Goal: Task Accomplishment & Management: Use online tool/utility

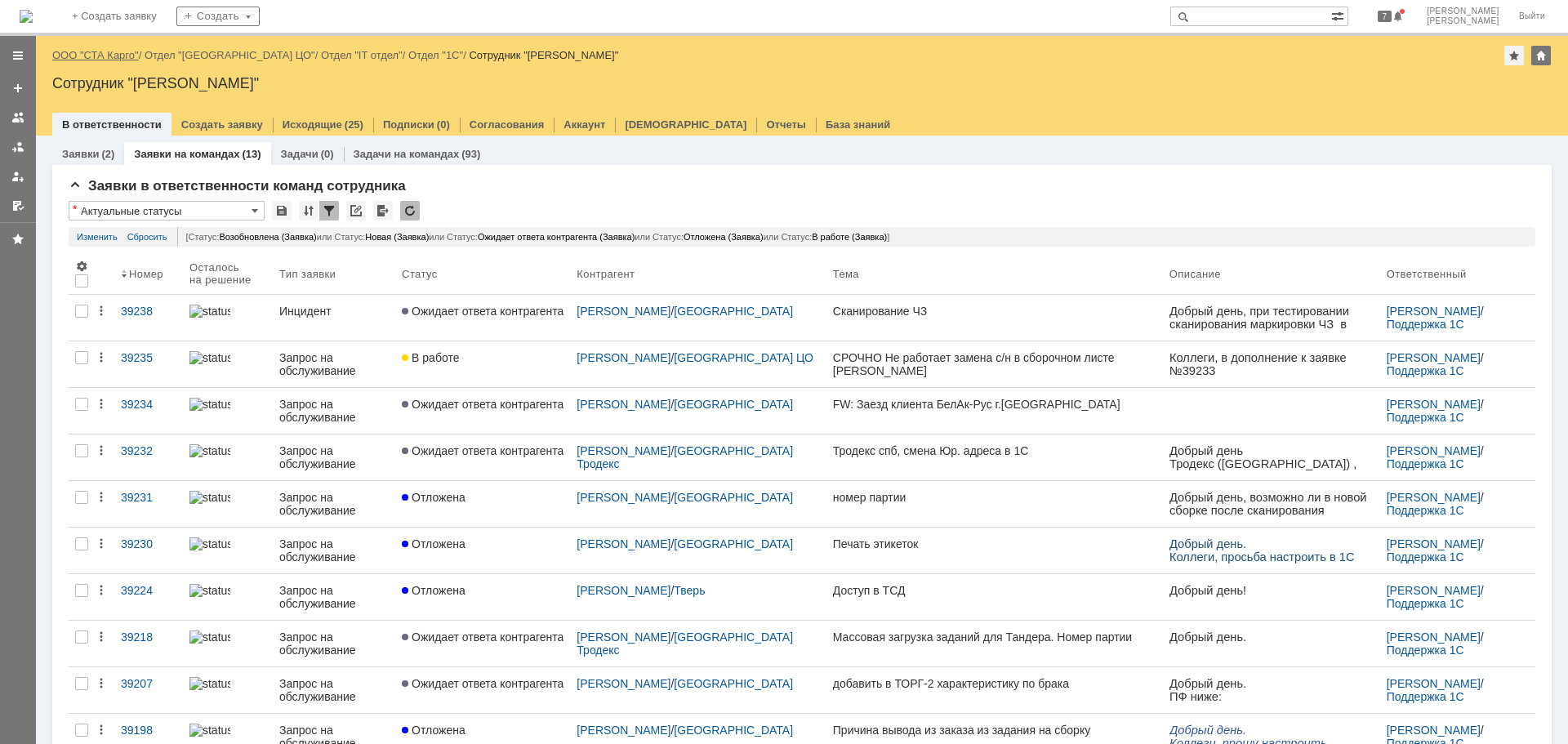
click at [103, 56] on link "ООО "СТА Карго"" at bounding box center [95, 55] width 87 height 13
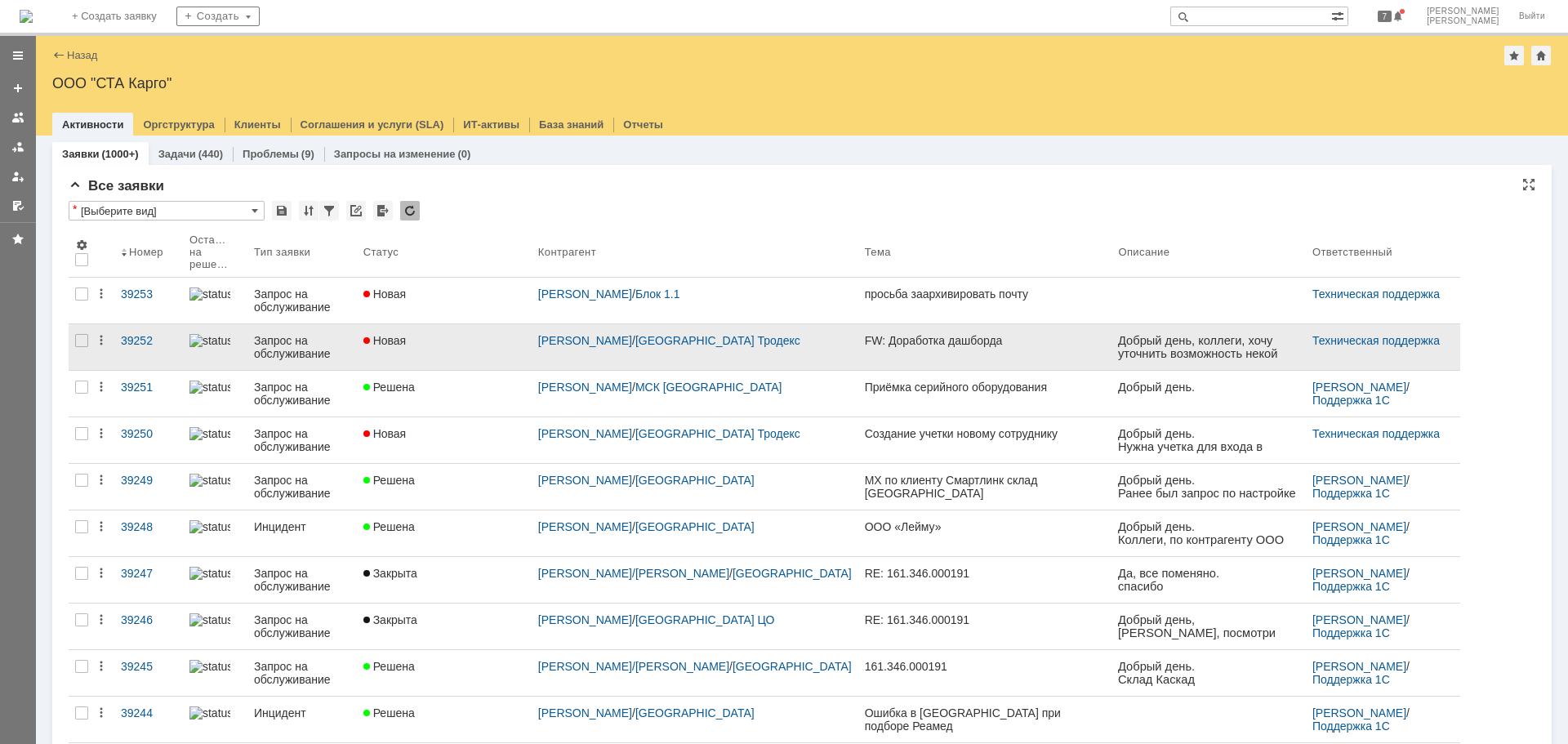
click at [498, 351] on link "Новая" at bounding box center [444, 347] width 175 height 45
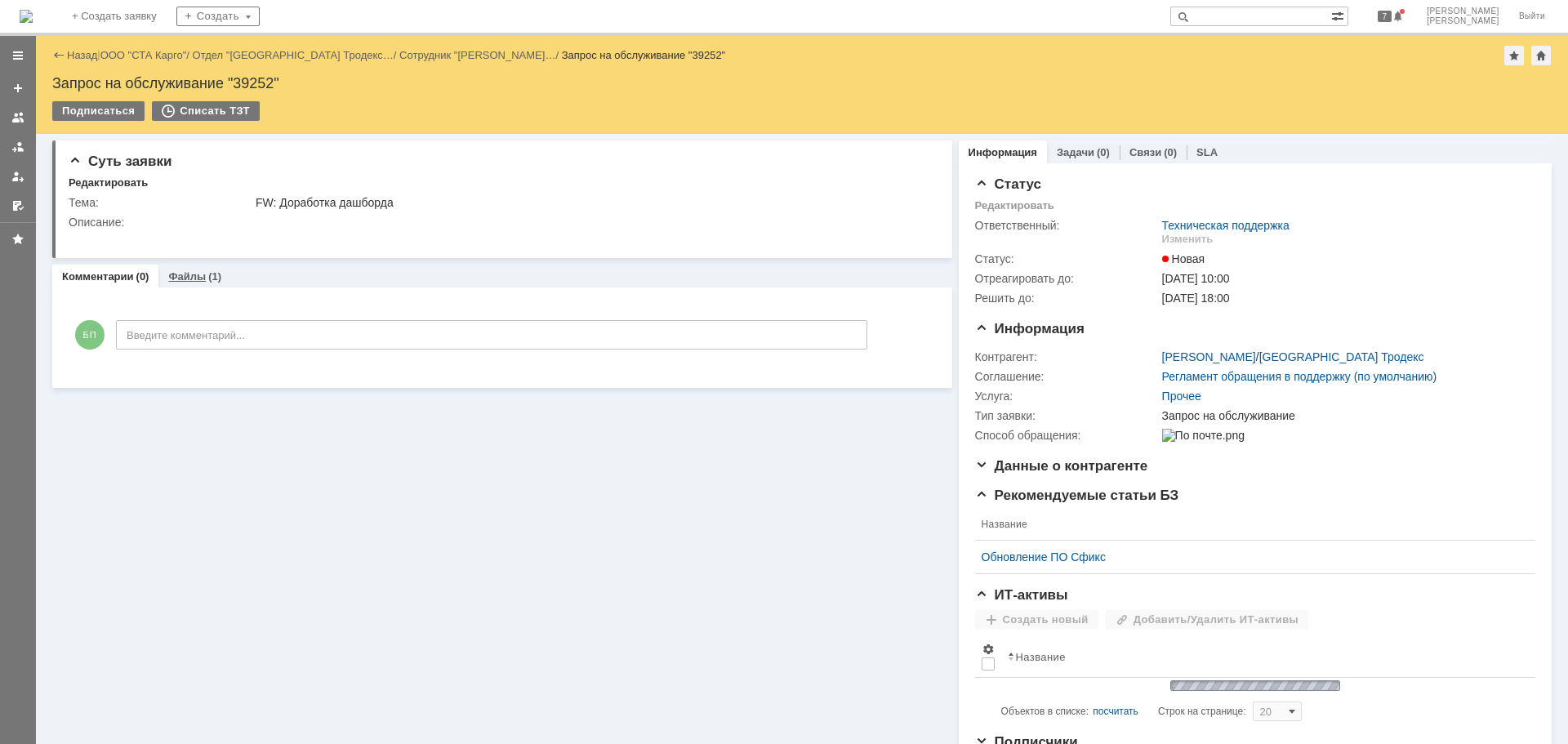
click at [183, 267] on div "Файлы (1)" at bounding box center [194, 276] width 72 height 24
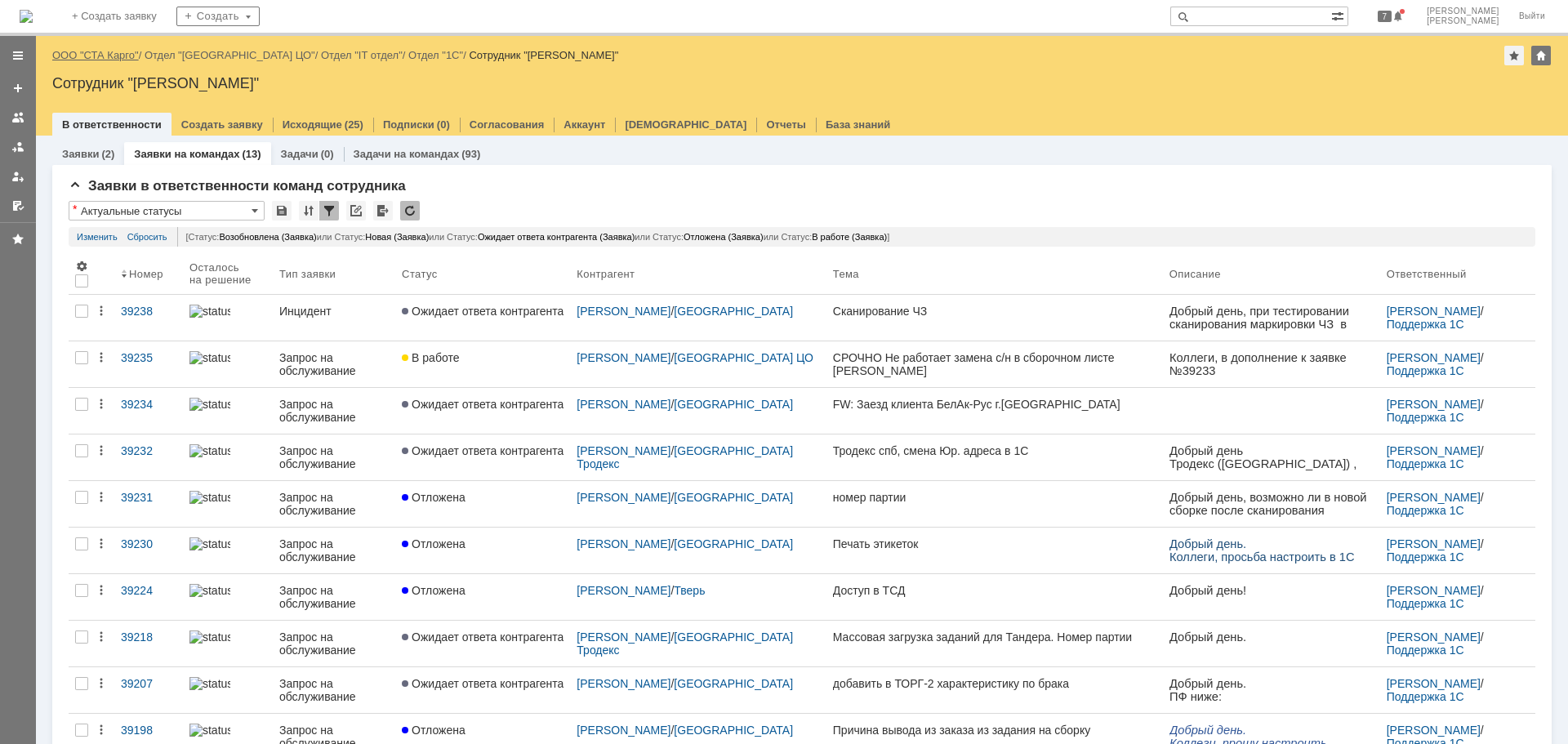
click at [117, 51] on link "ООО "СТА Карго"" at bounding box center [95, 55] width 87 height 13
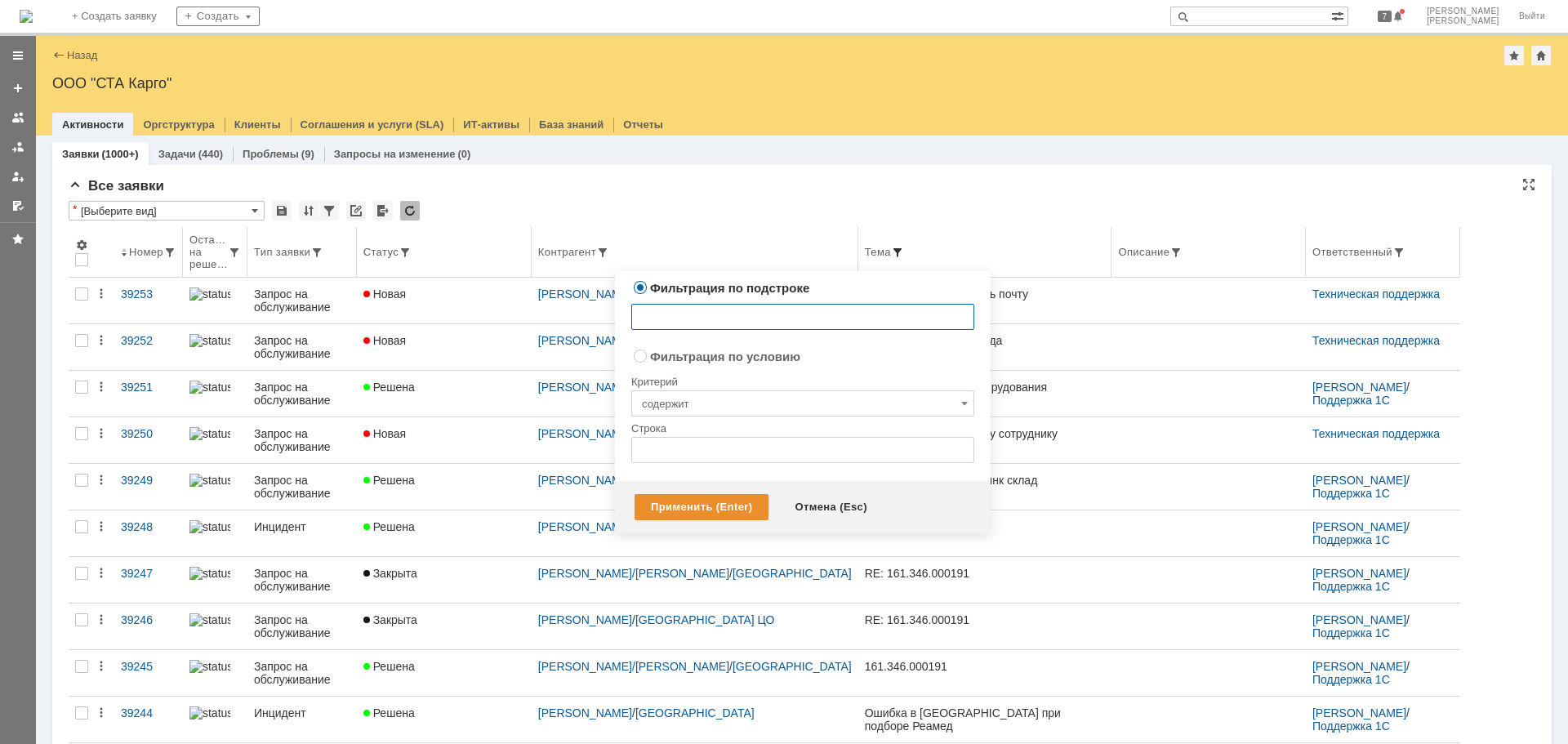
click at [890, 252] on span at bounding box center [897, 252] width 13 height 13
click at [697, 205] on div "* [Выберите вид]" at bounding box center [801, 211] width 1466 height 21
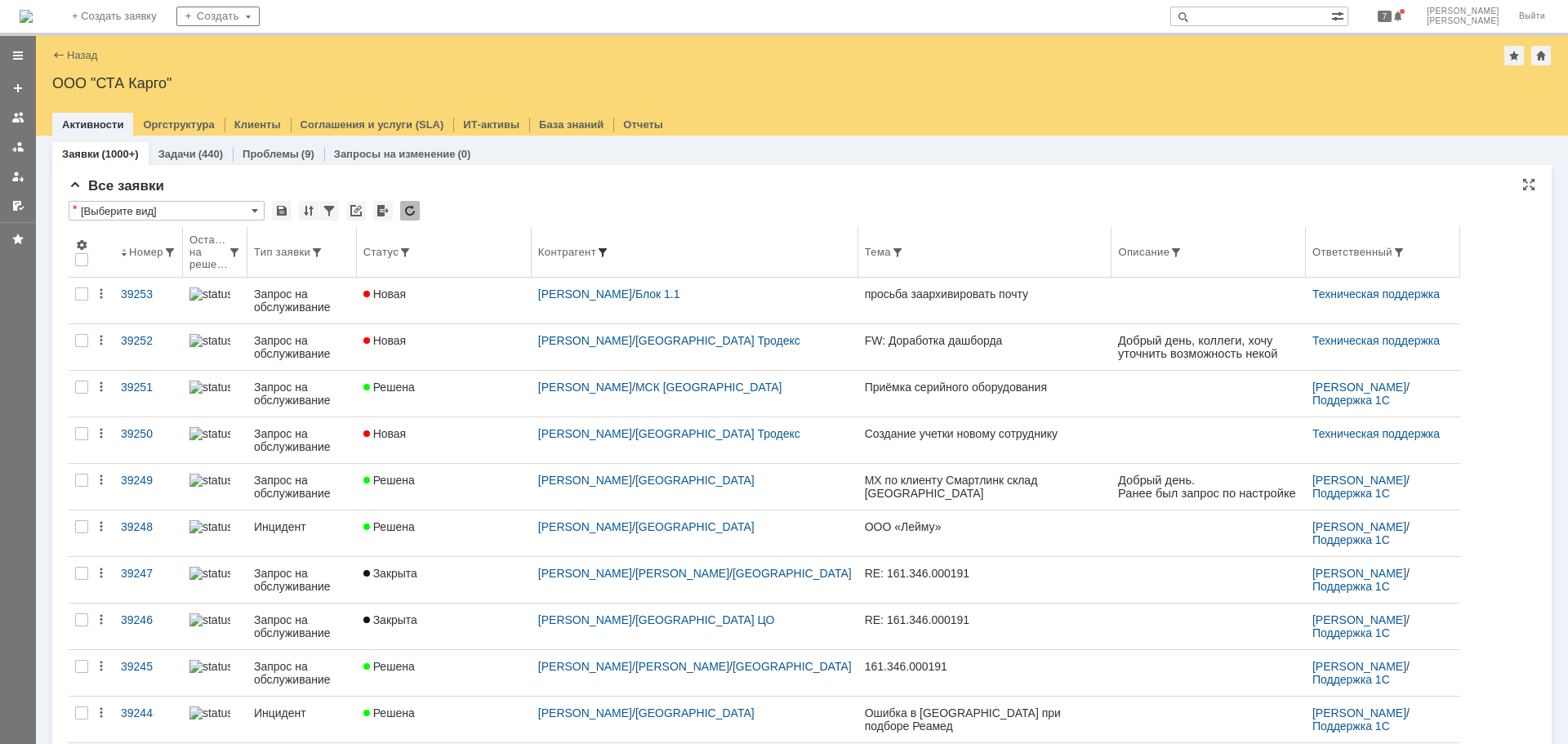
click at [609, 252] on span at bounding box center [603, 252] width 13 height 13
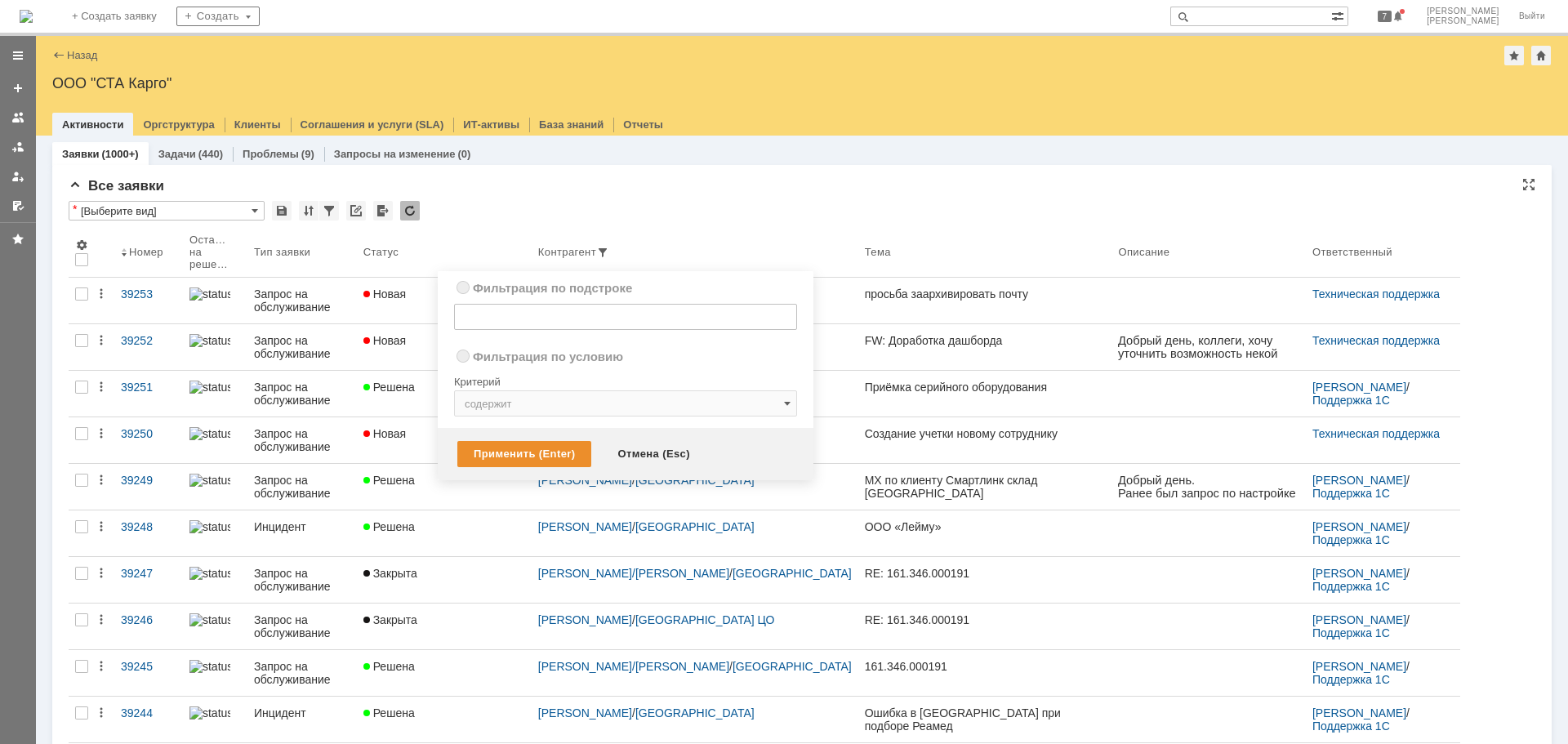
click at [721, 205] on div "* [Выберите вид]" at bounding box center [801, 211] width 1466 height 21
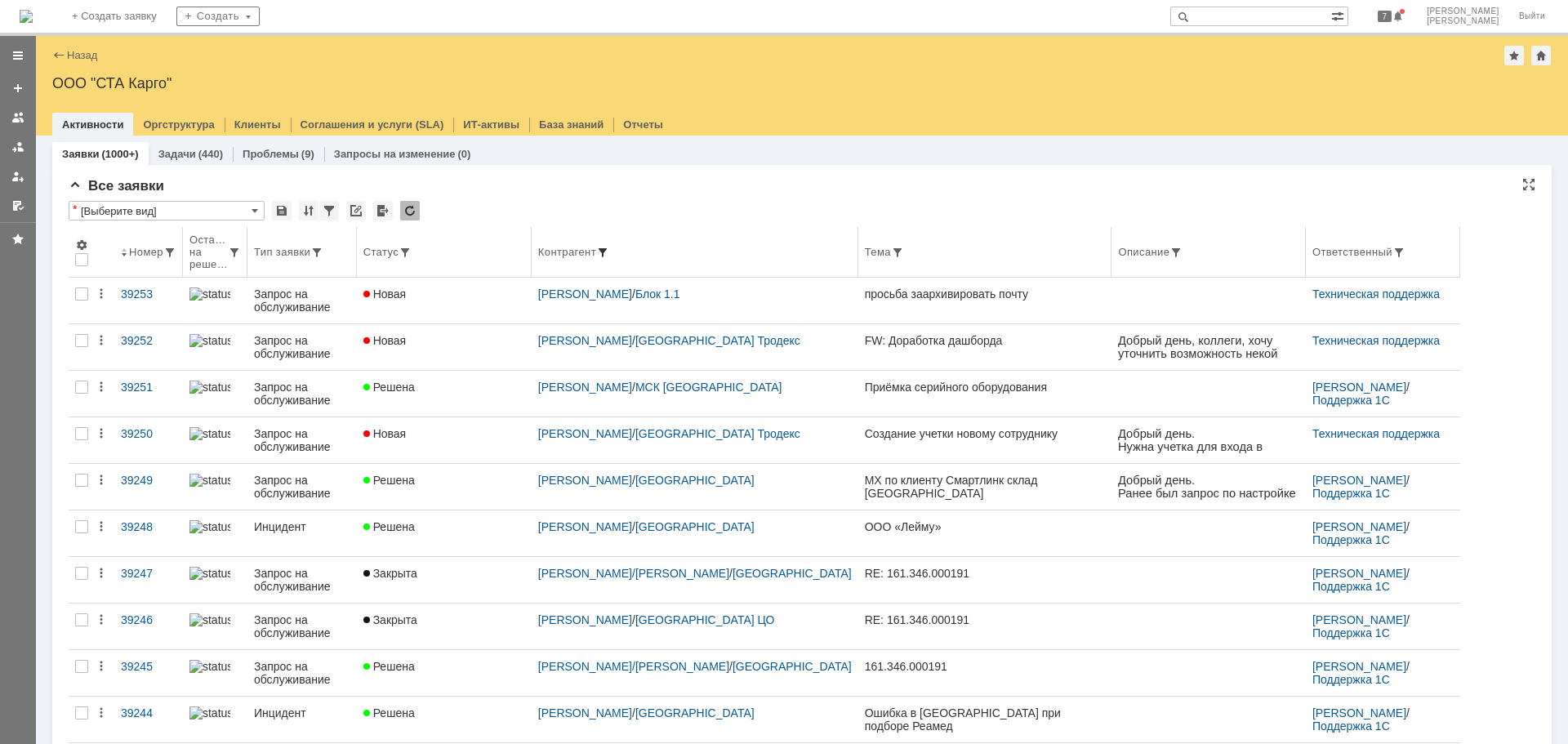
click at [626, 247] on div "Контрагент" at bounding box center [694, 252] width 314 height 13
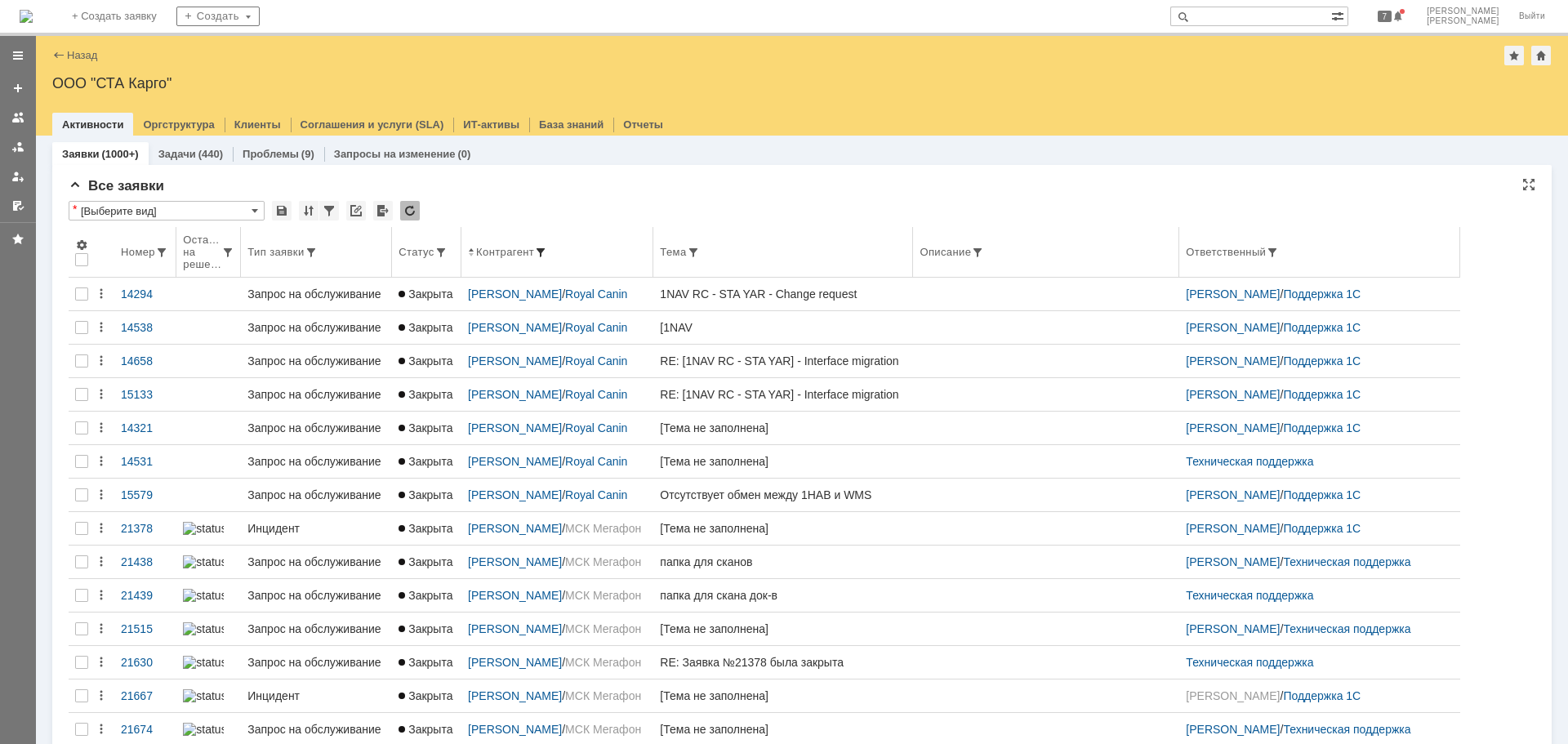
click at [534, 250] on span at bounding box center [540, 252] width 13 height 13
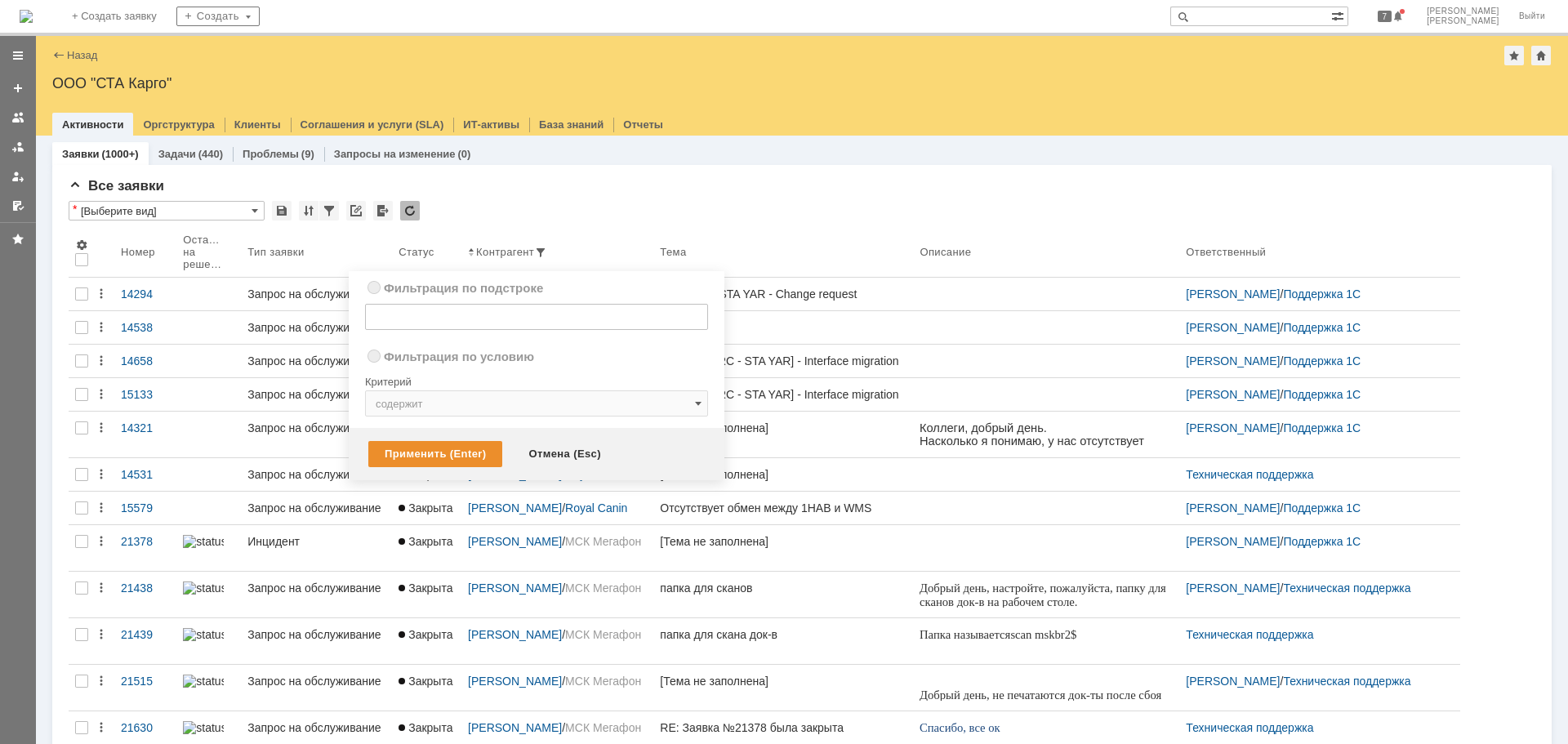
click at [33, 21] on img at bounding box center [26, 17] width 13 height 13
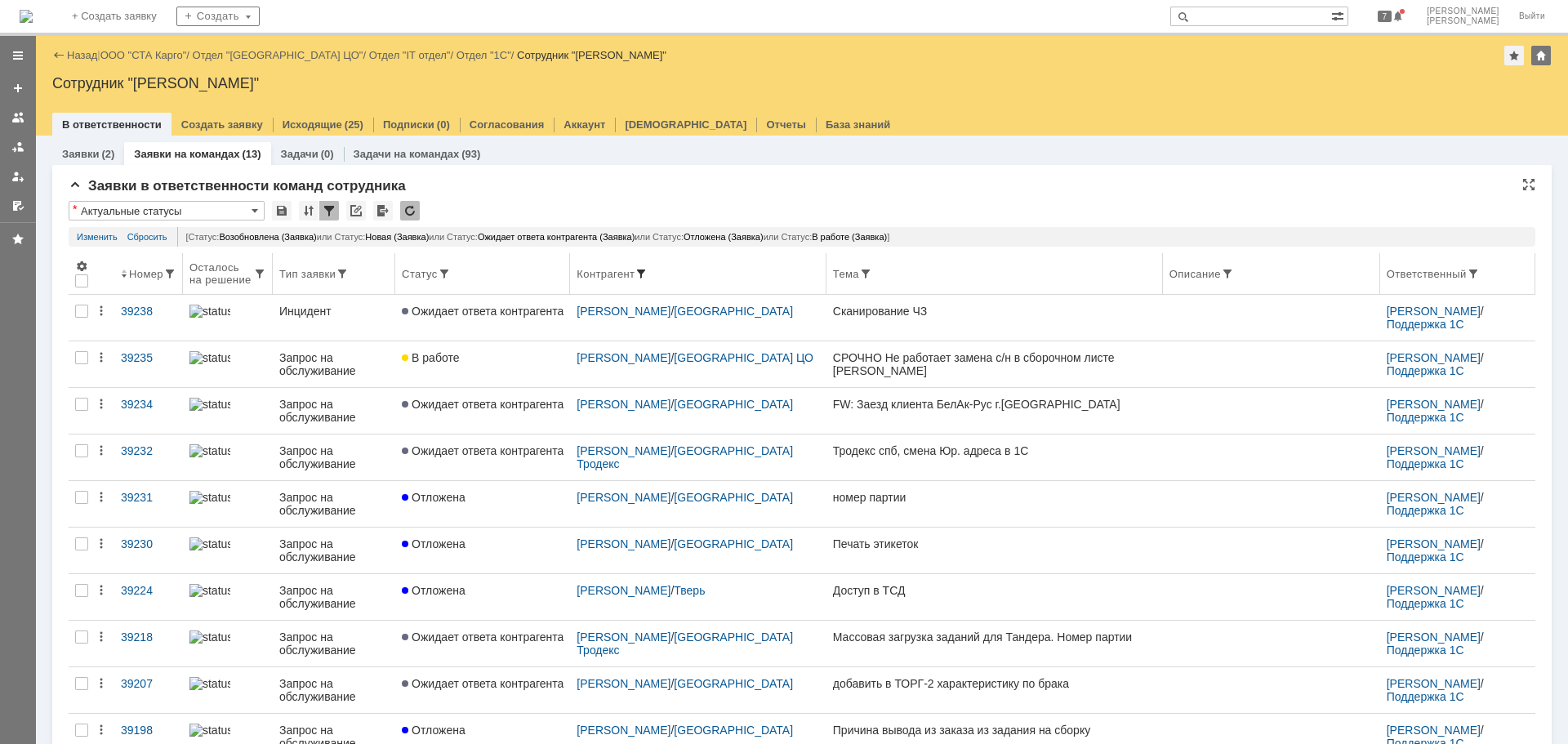
click at [647, 270] on span at bounding box center [641, 274] width 13 height 13
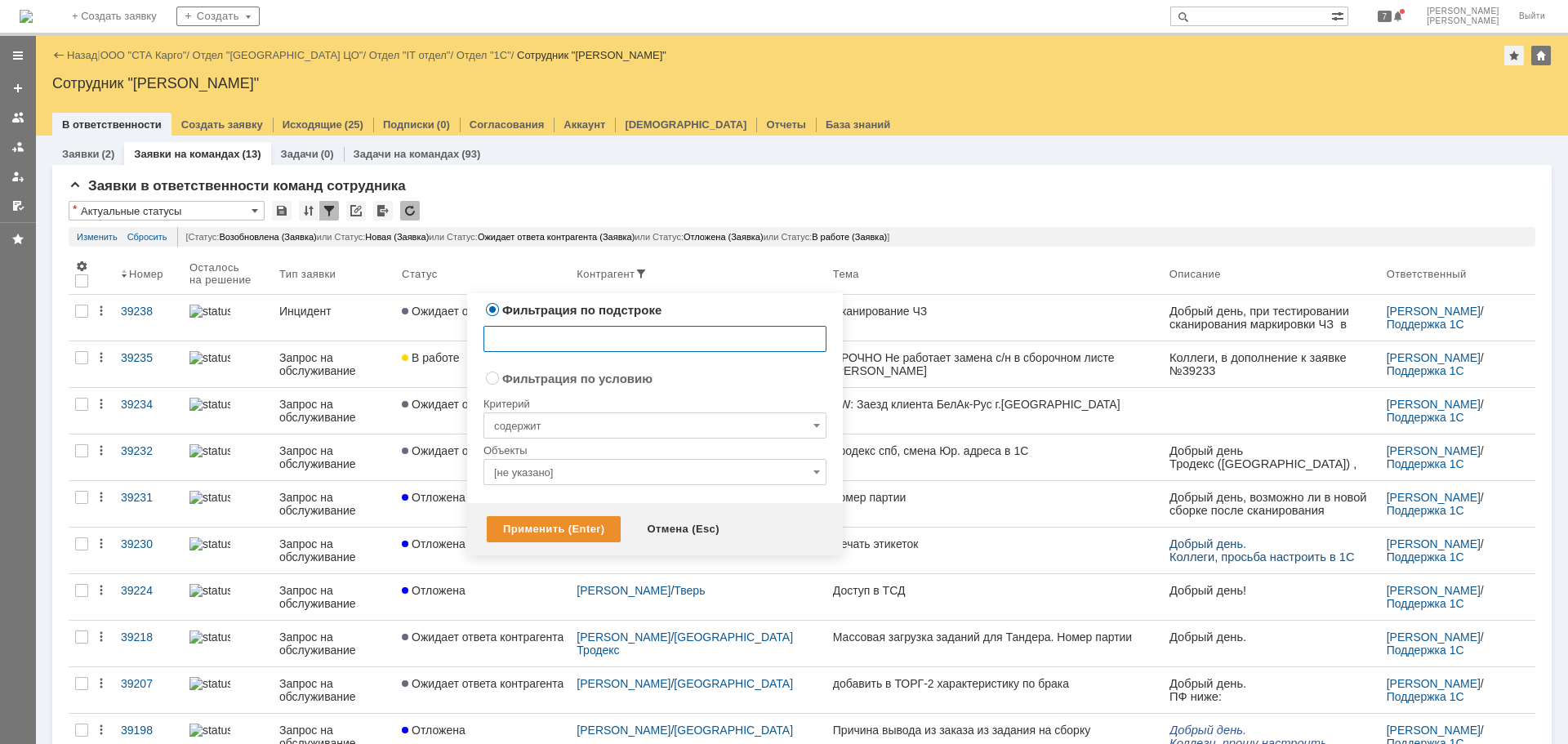
radio input "false"
radio input "true"
click at [543, 469] on input "[не указано]" at bounding box center [654, 471] width 343 height 26
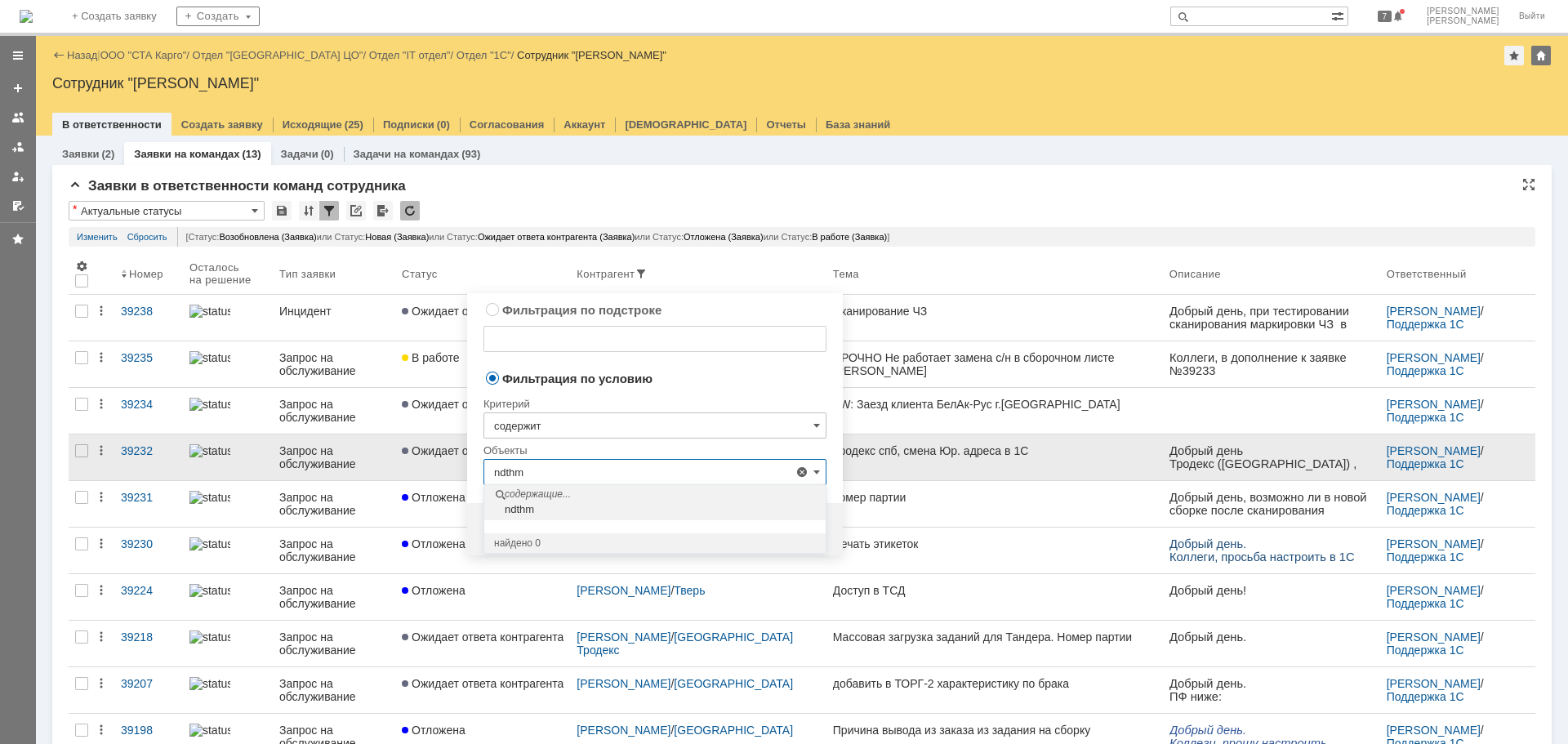
drag, startPoint x: 565, startPoint y: 468, endPoint x: 440, endPoint y: 464, distance: 125.1
click at [440, 136] on div "Заявки (2) Заявки на командах (13) Задачи (0) Задачи на командах (93) Заявки в …" at bounding box center [802, 136] width 1532 height 0
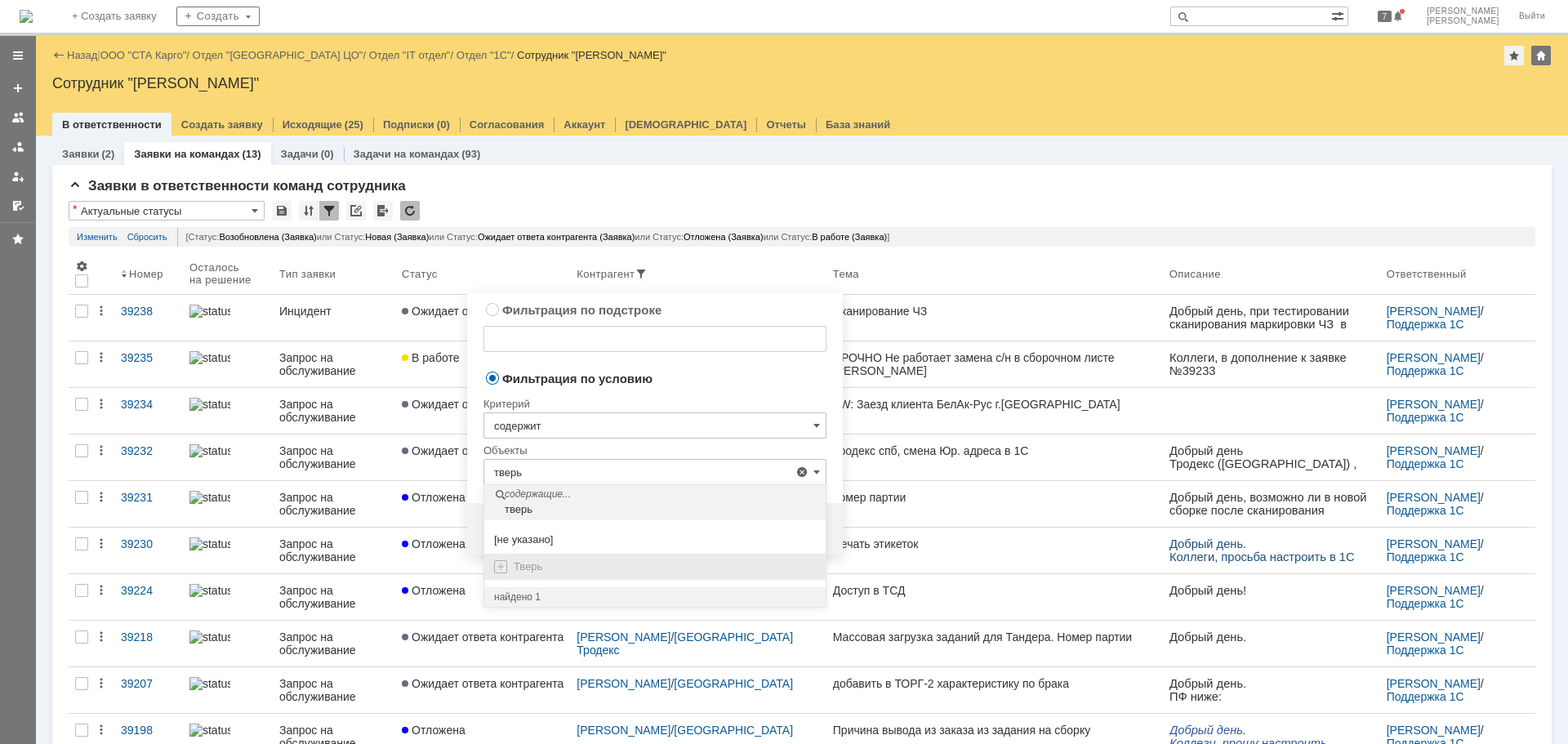
click at [577, 562] on div "Тверь" at bounding box center [664, 566] width 302 height 13
click at [496, 569] on div "Тверь" at bounding box center [654, 567] width 341 height 27
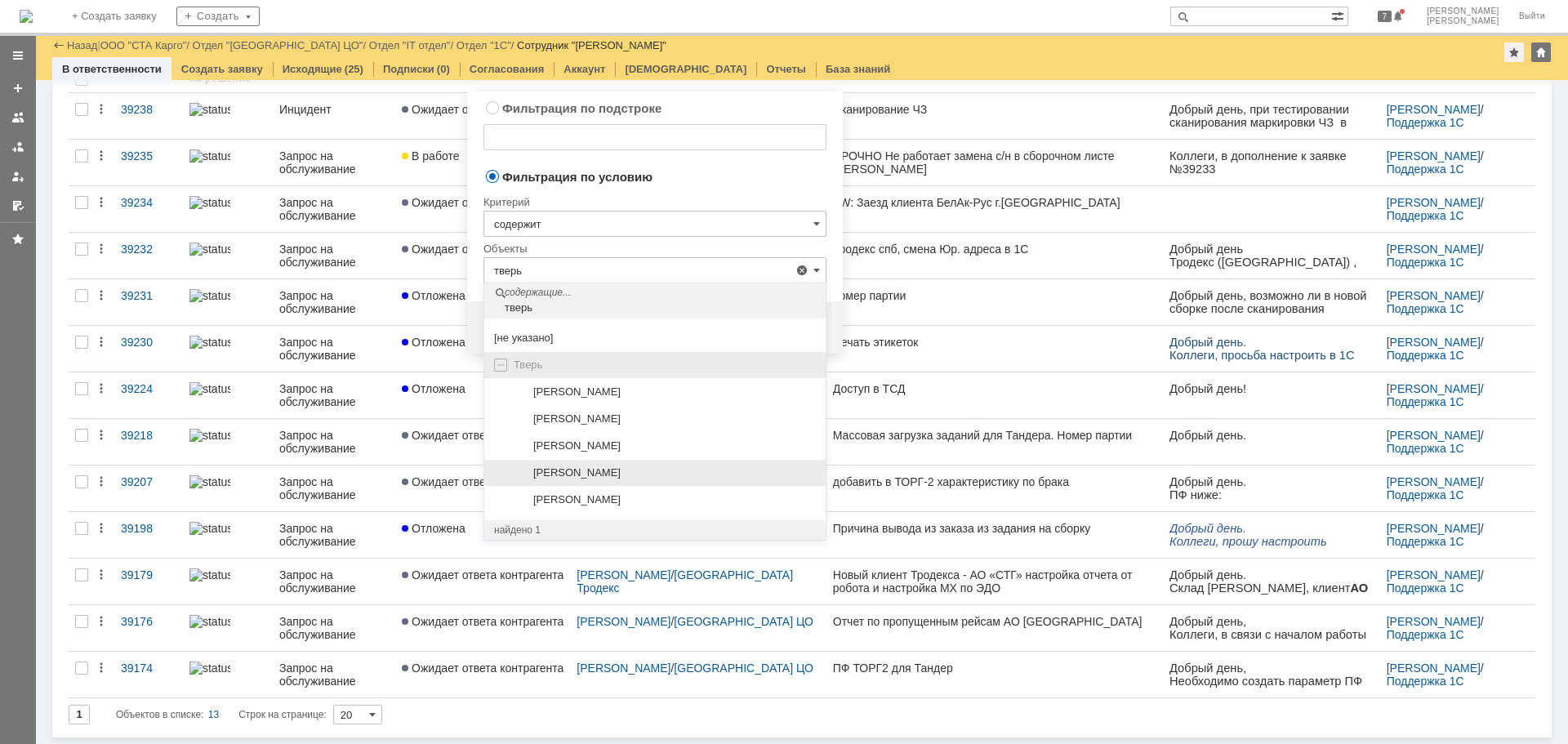
click at [656, 476] on div "[PERSON_NAME]" at bounding box center [674, 473] width 283 height 13
type input "[PERSON_NAME]"
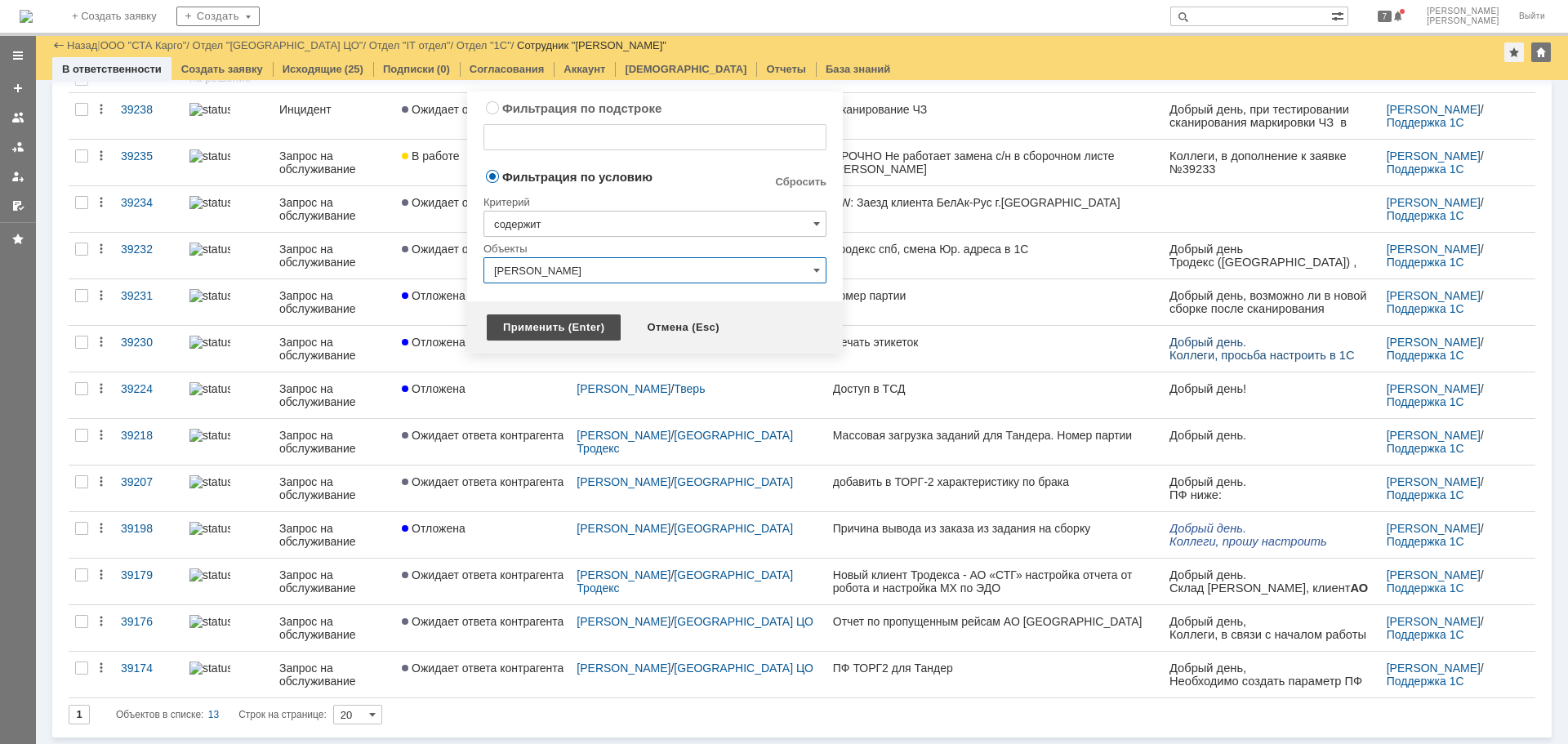
click at [562, 324] on div "Применить (Enter)" at bounding box center [553, 327] width 134 height 26
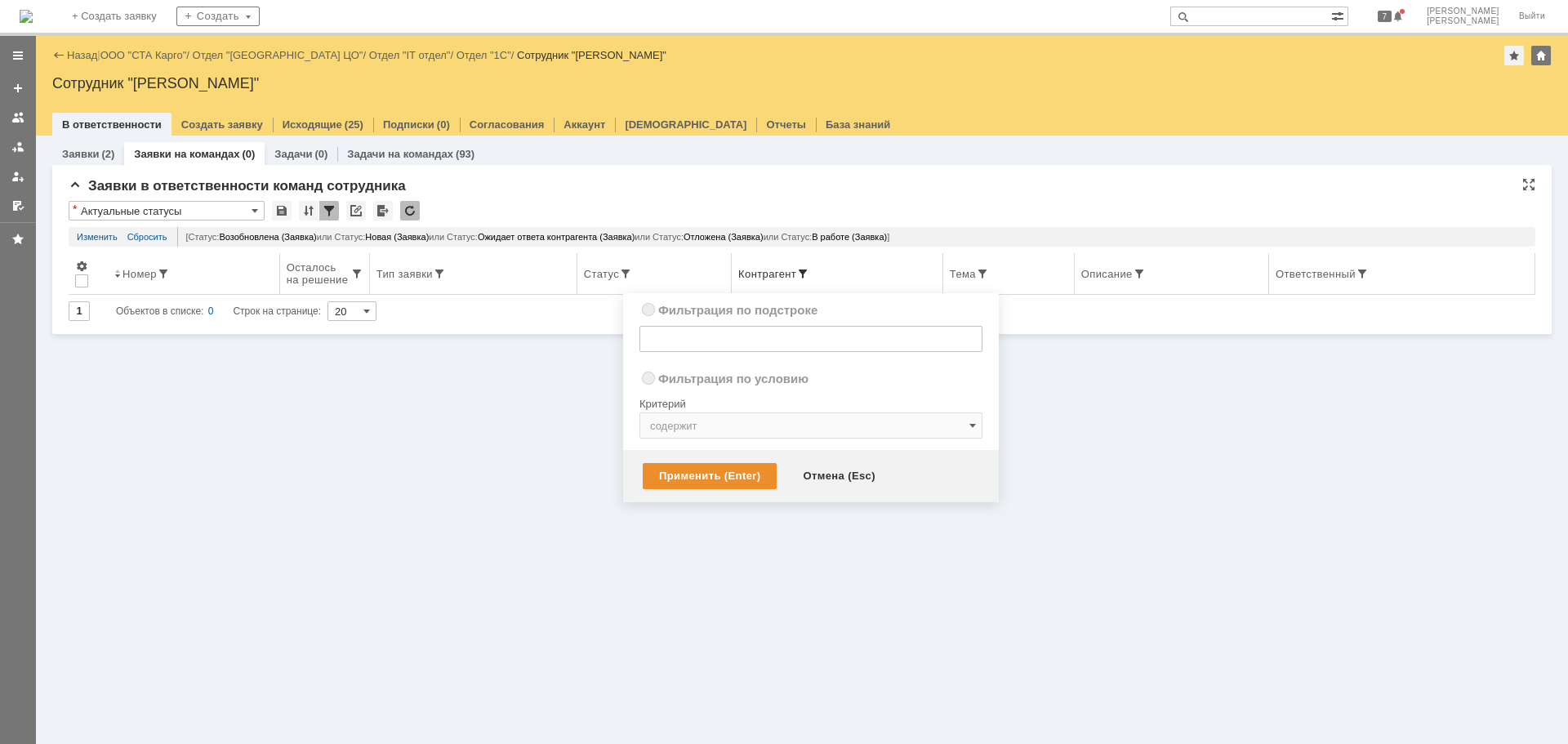
radio input "true"
click at [807, 271] on span at bounding box center [803, 274] width 13 height 13
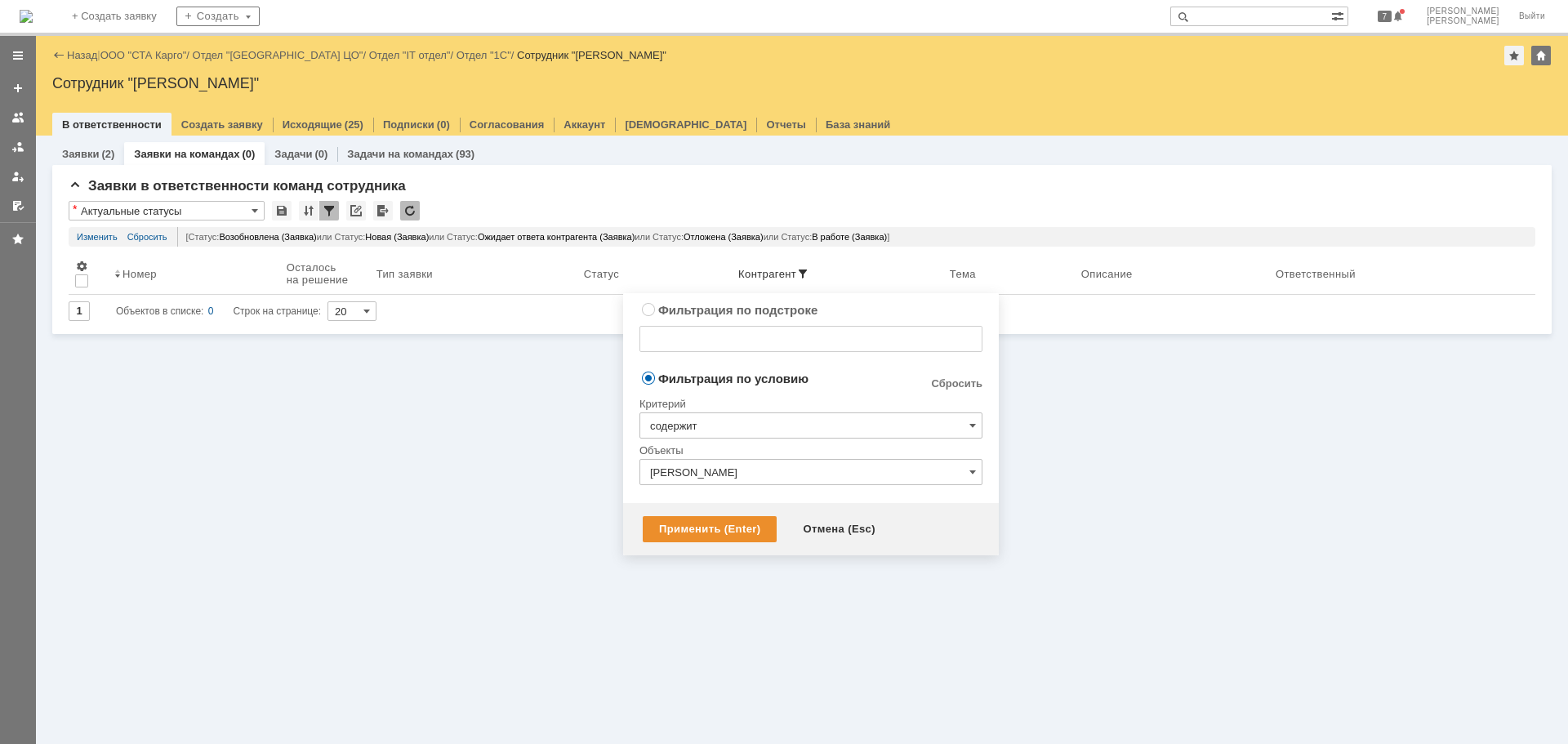
click at [794, 479] on input "[PERSON_NAME]" at bounding box center [811, 471] width 343 height 26
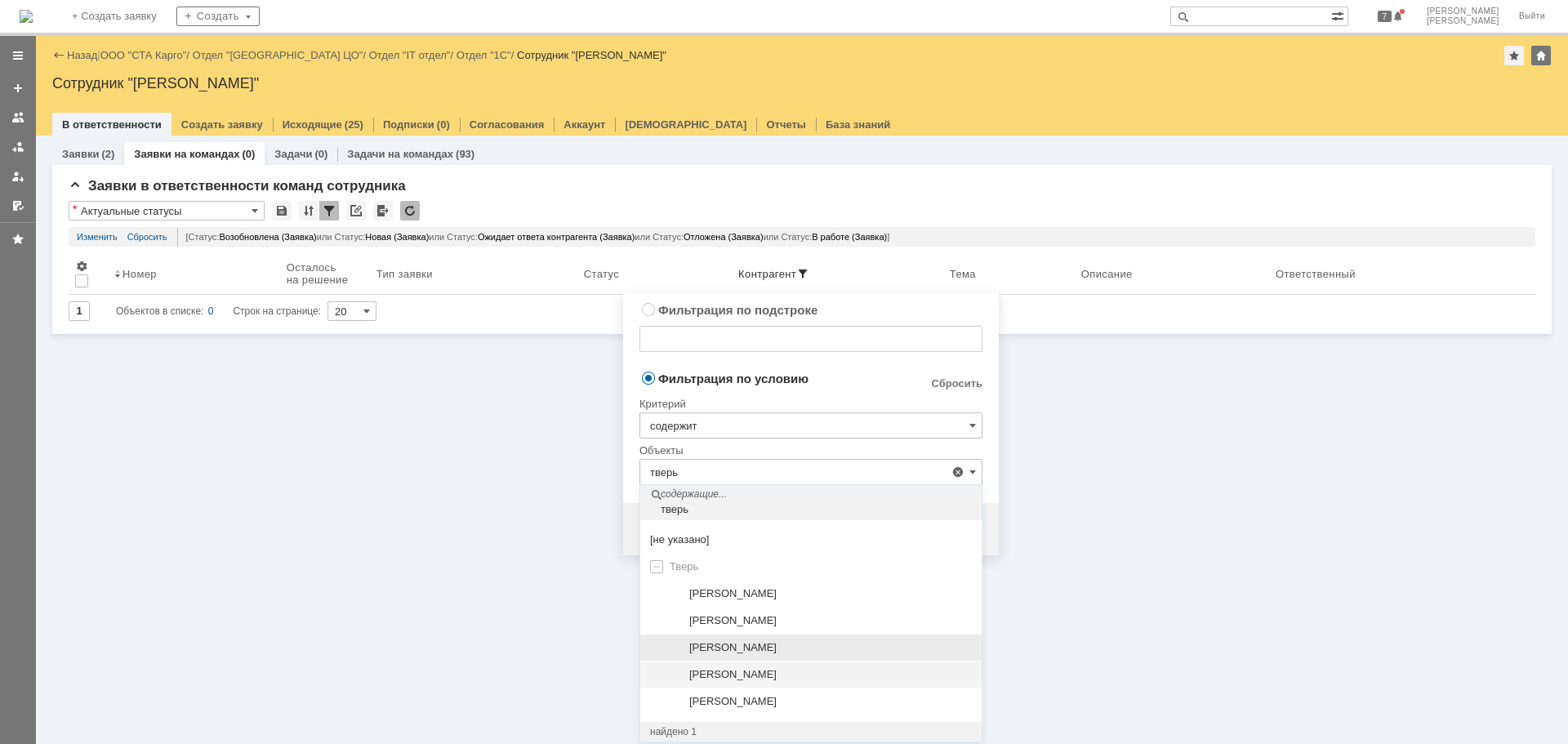
click at [785, 640] on div "[PERSON_NAME]" at bounding box center [831, 647] width 283 height 13
type input "[PERSON_NAME]"
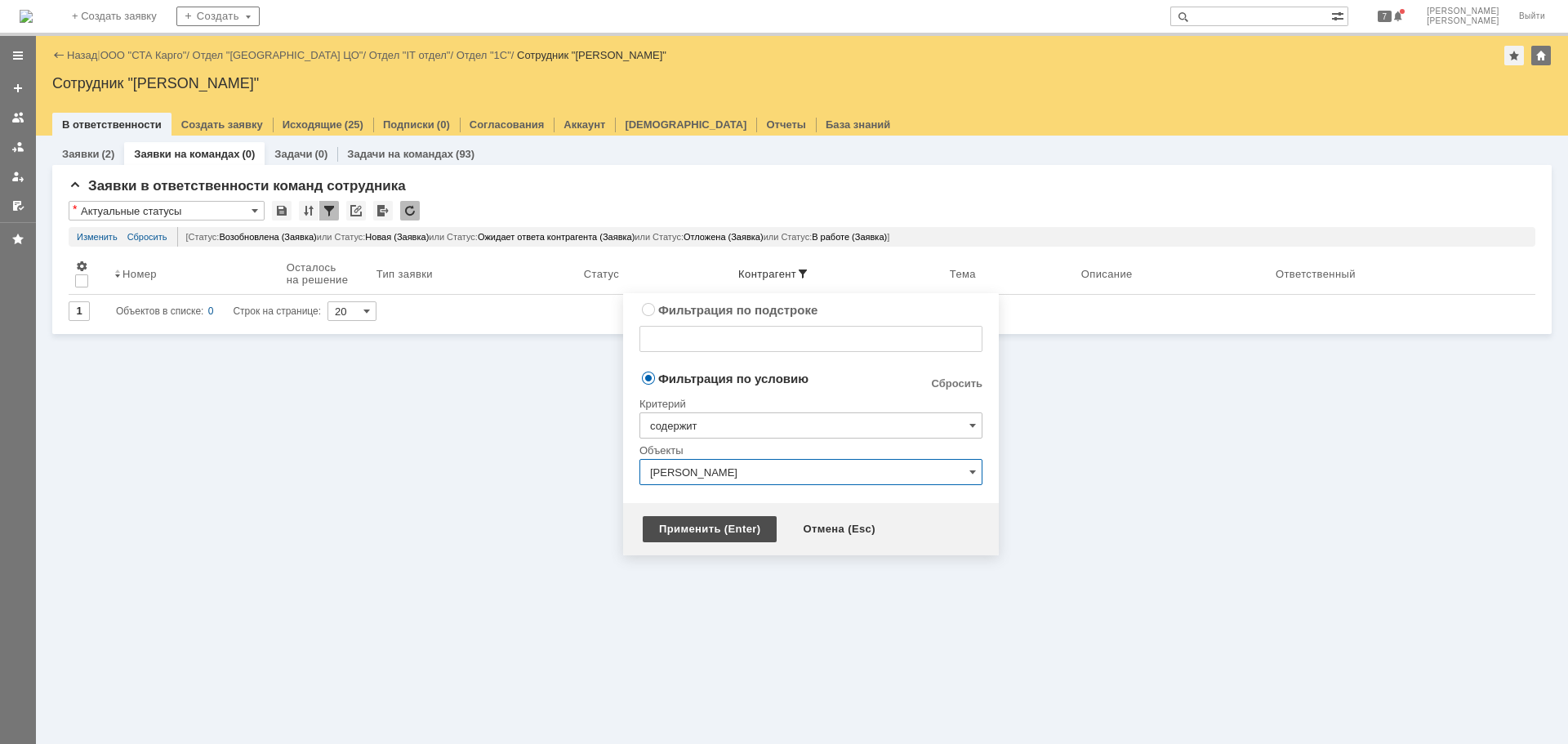
click at [716, 524] on div "Применить (Enter)" at bounding box center [709, 529] width 134 height 26
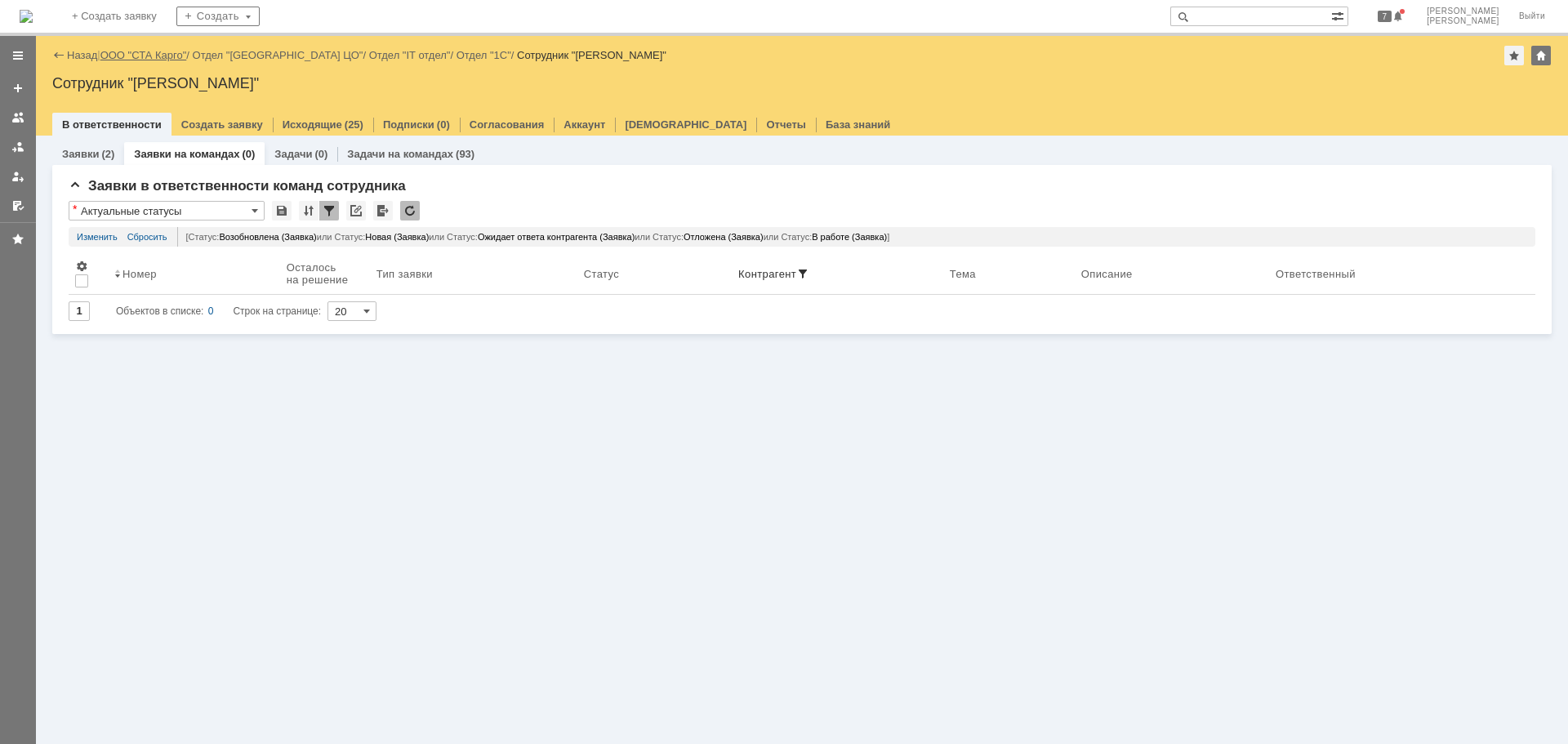
click at [130, 56] on link "ООО "СТА Карго"" at bounding box center [143, 55] width 87 height 13
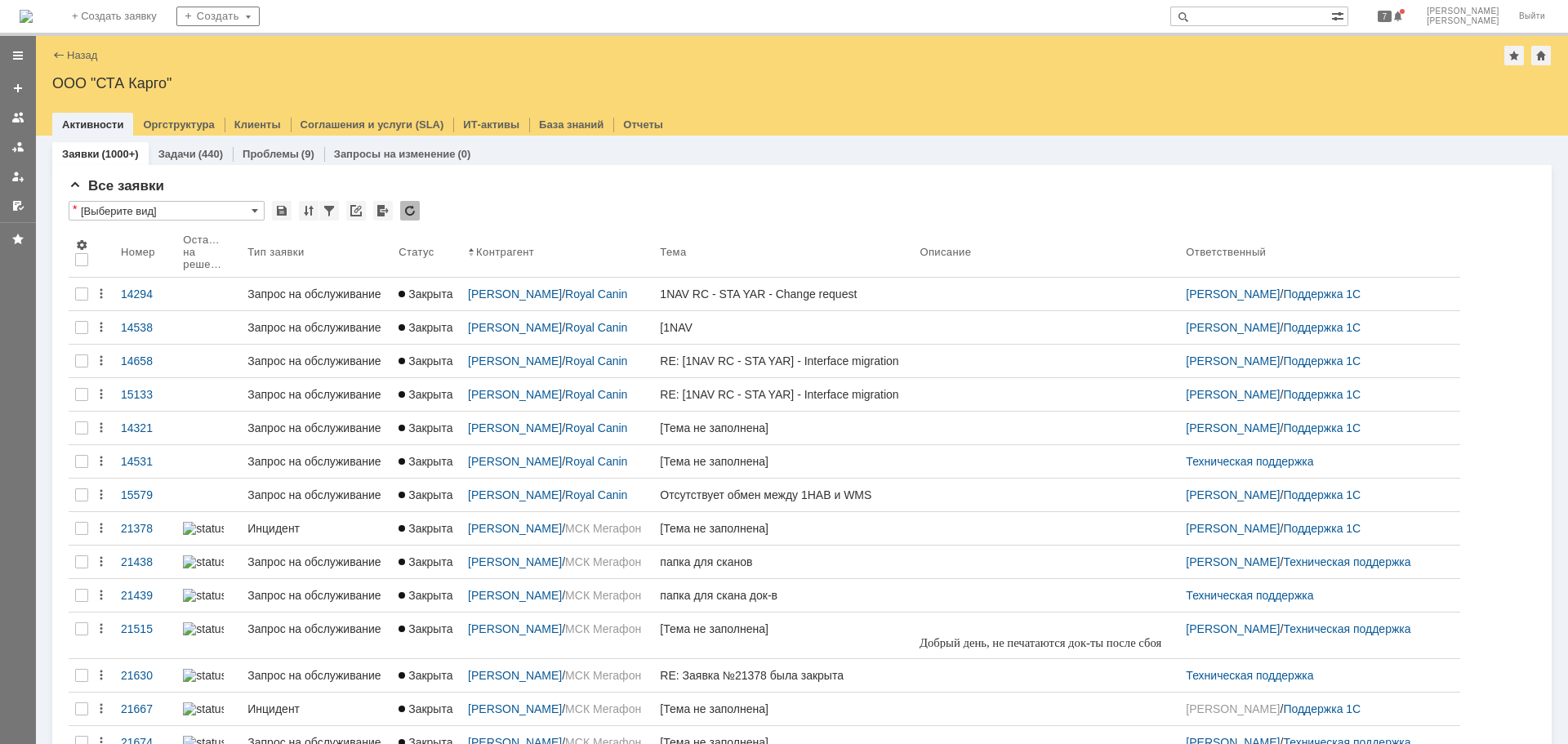
click at [33, 10] on img at bounding box center [26, 17] width 13 height 13
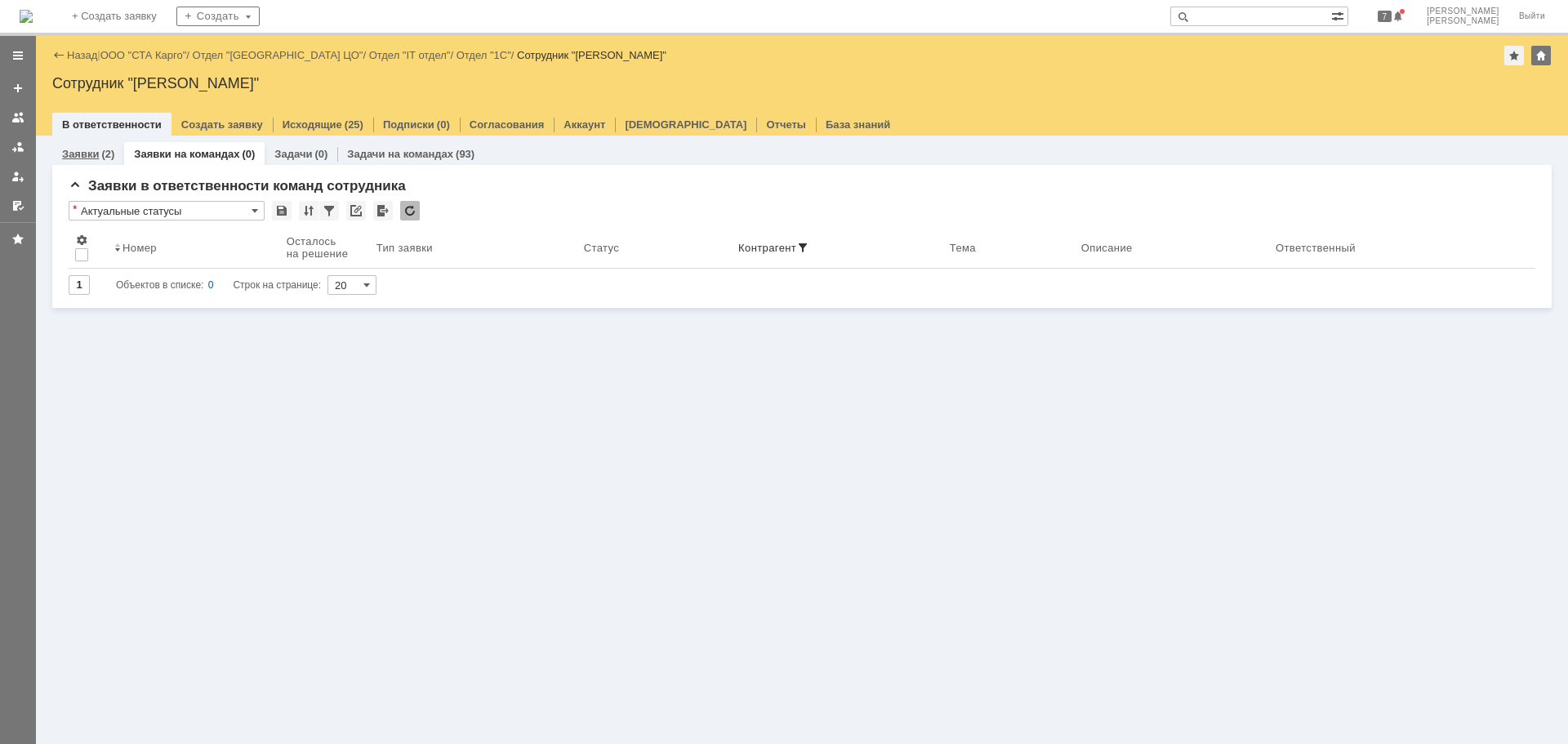
click at [93, 151] on link "Заявки" at bounding box center [81, 154] width 37 height 13
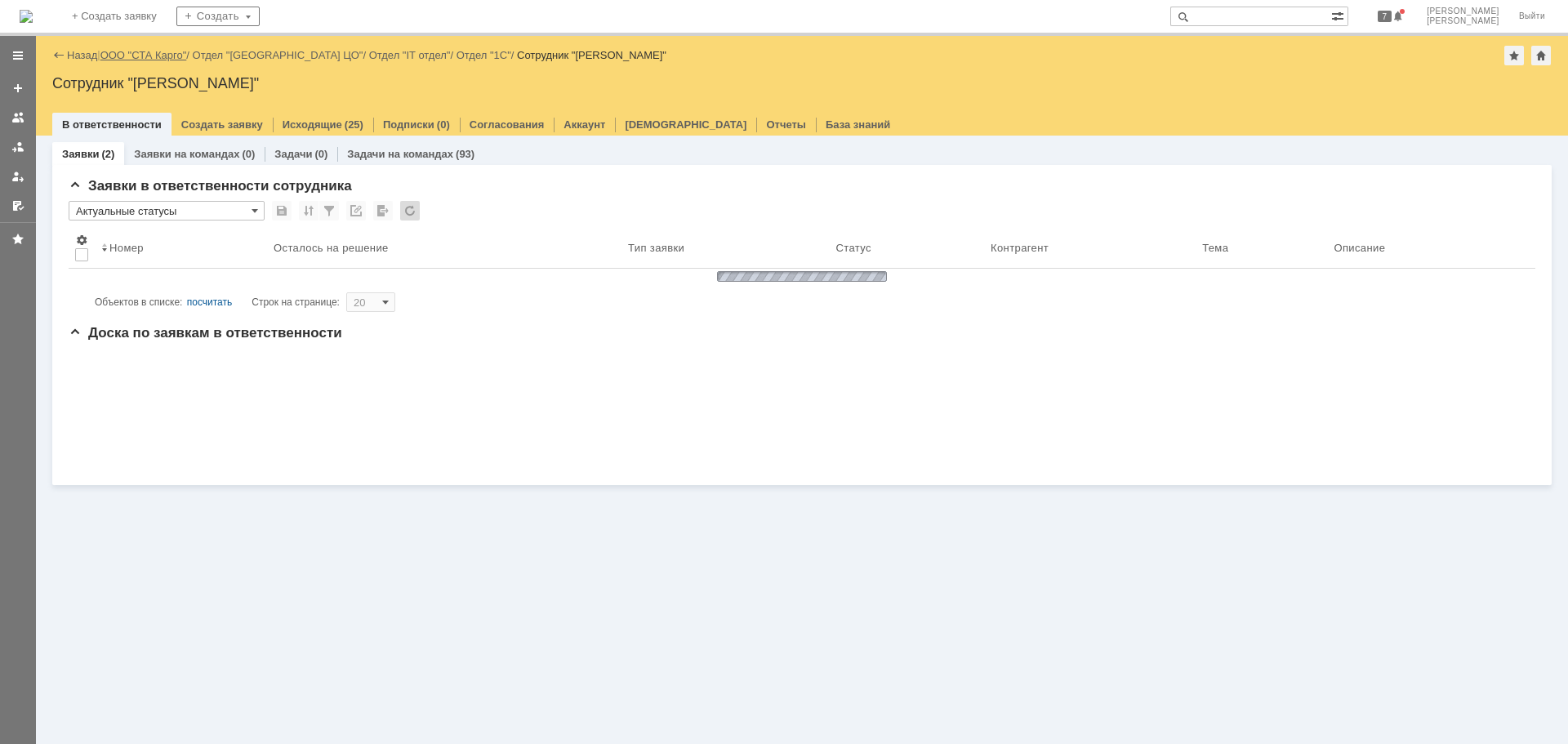
click at [157, 60] on link "ООО "СТА Карго"" at bounding box center [143, 55] width 87 height 13
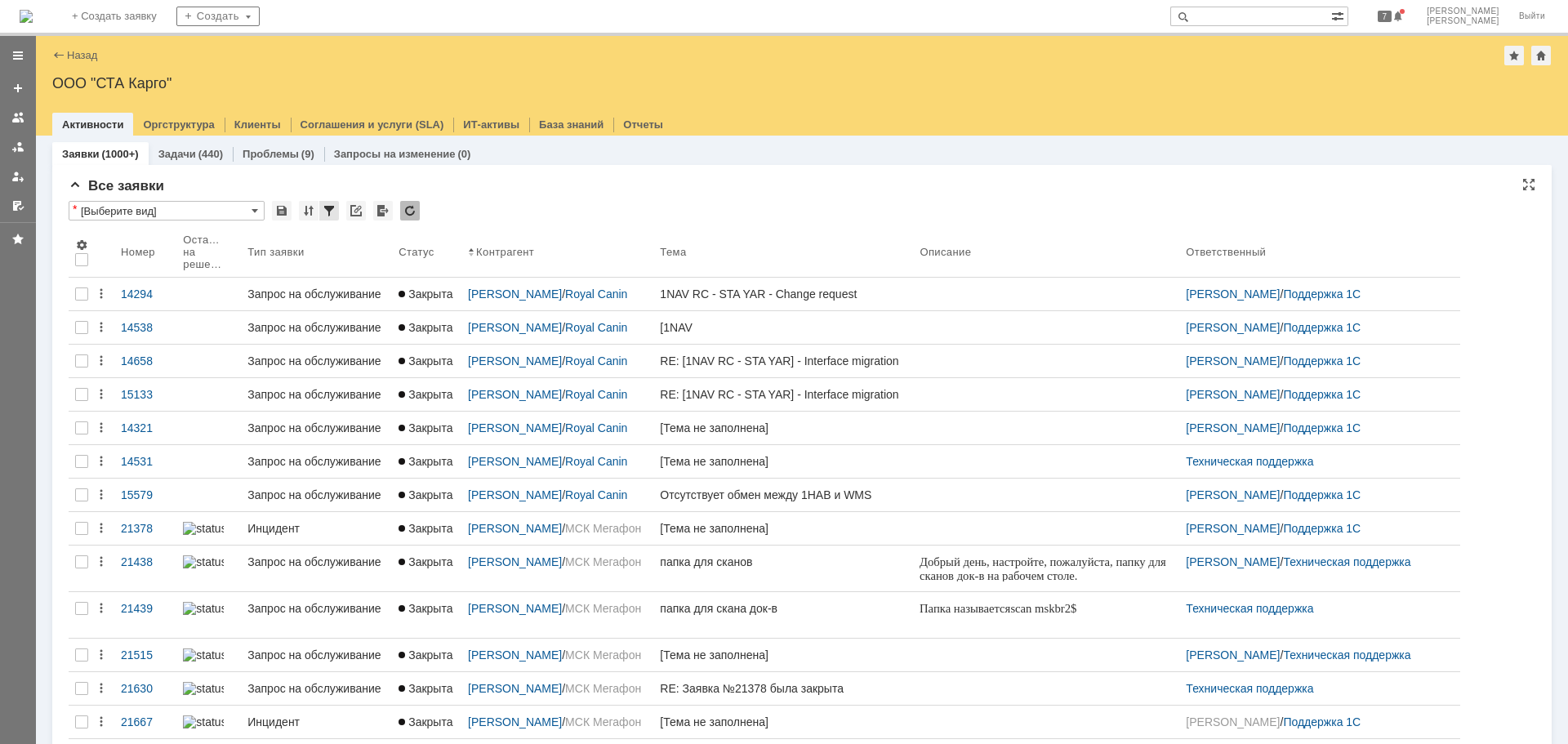
click at [330, 211] on div at bounding box center [328, 210] width 19 height 19
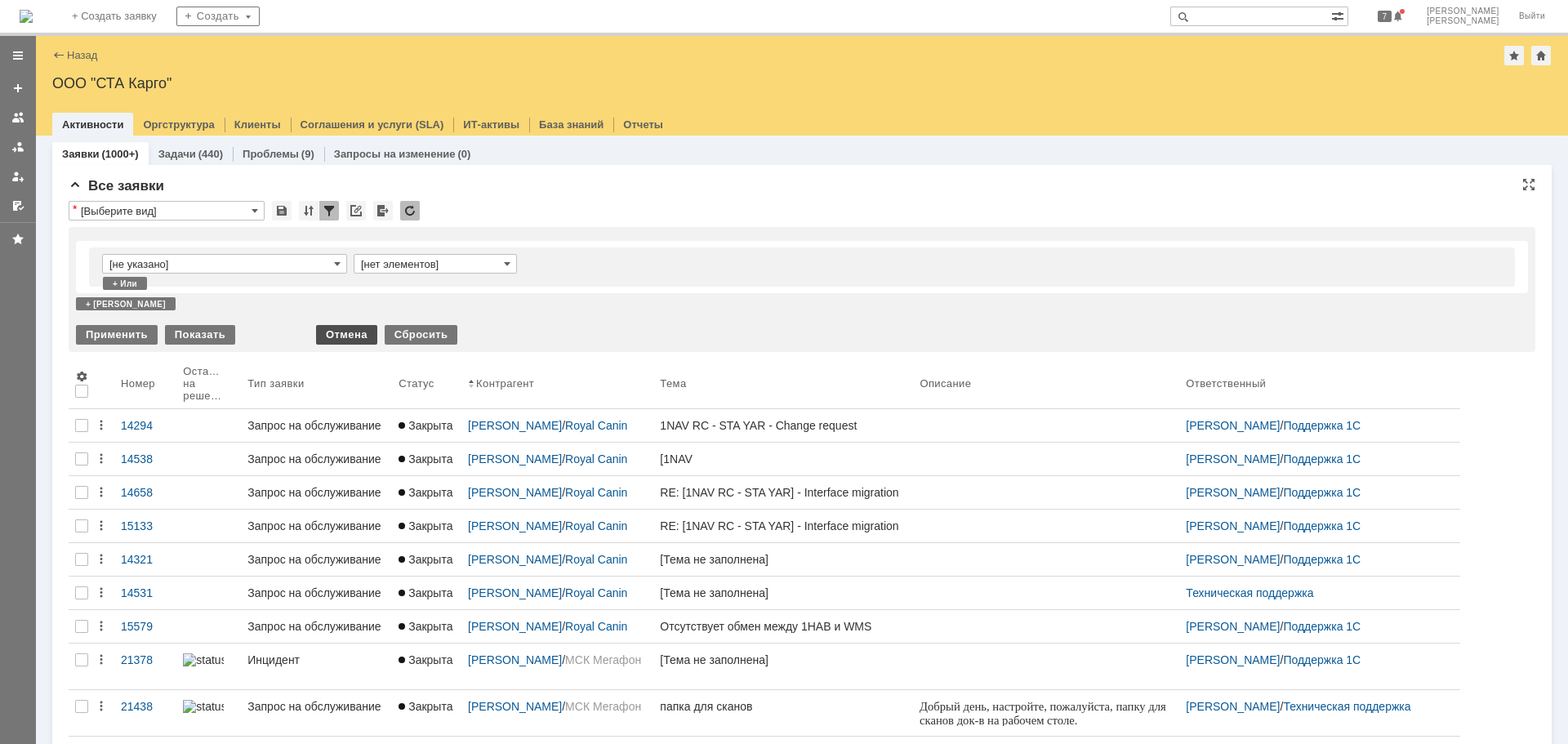
click at [336, 330] on div "Отмена" at bounding box center [346, 334] width 61 height 19
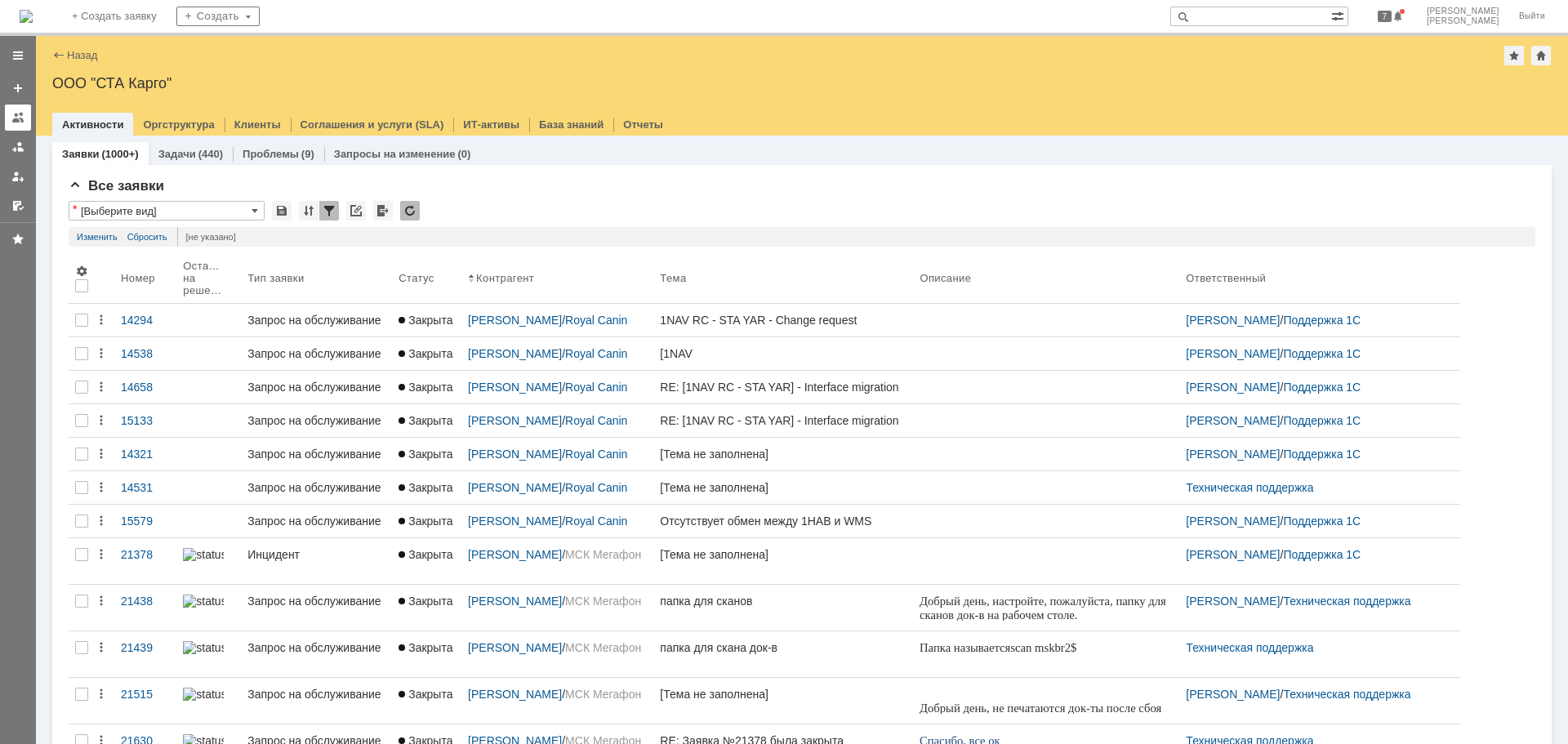
click at [14, 118] on div at bounding box center [19, 118] width 13 height 13
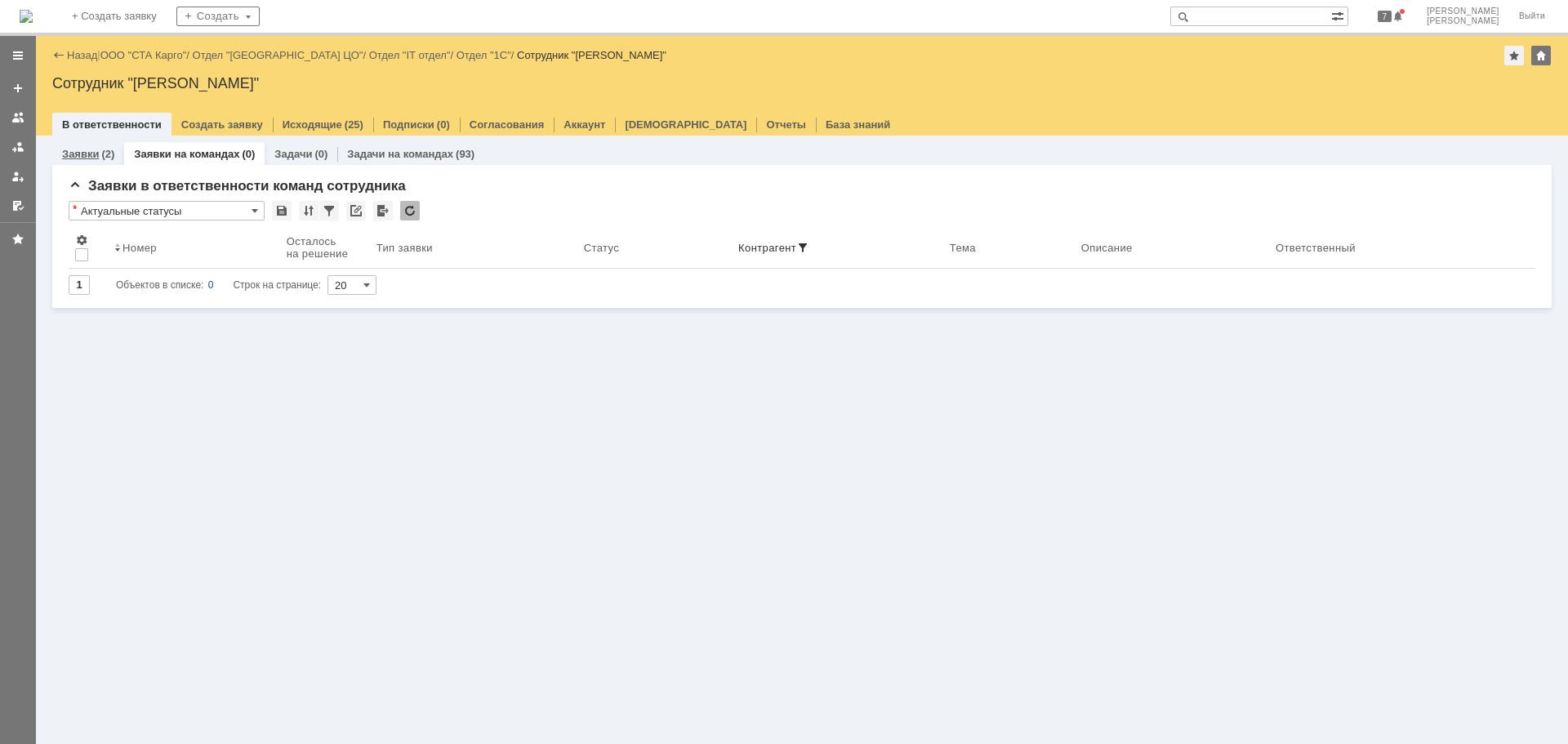
click at [89, 146] on div "Заявки (2)" at bounding box center [88, 154] width 72 height 24
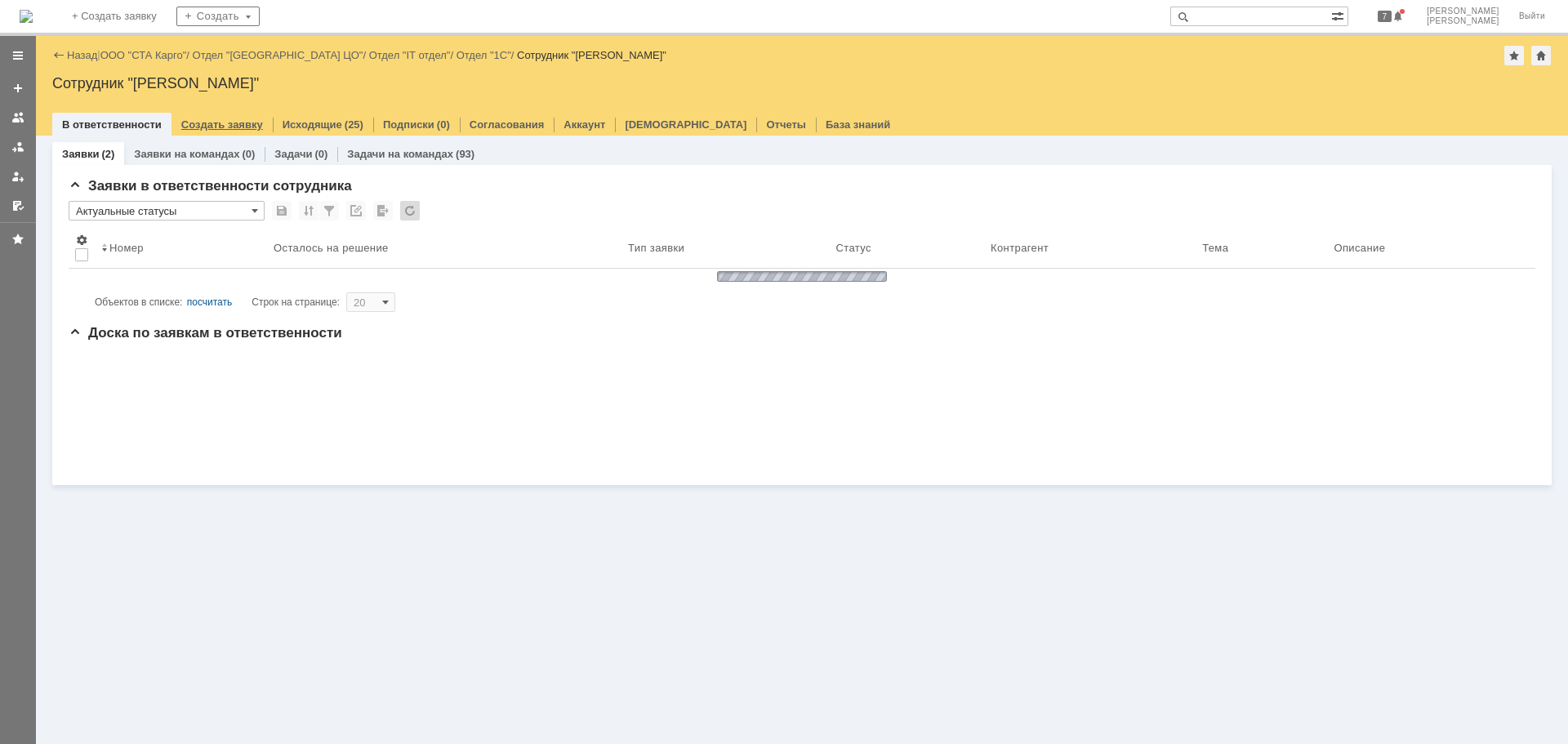
click at [210, 123] on link "Создать заявку" at bounding box center [221, 125] width 82 height 13
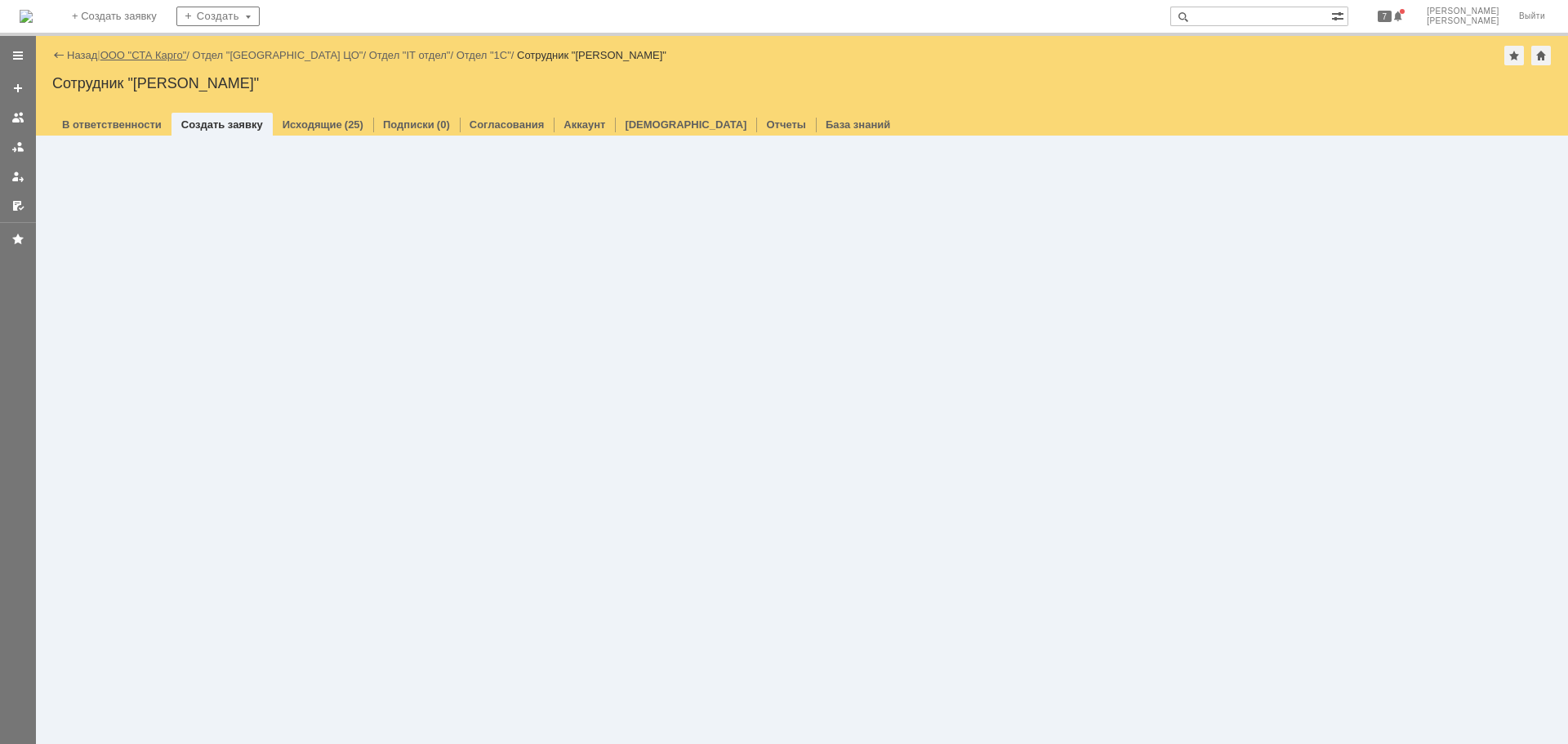
click at [140, 53] on link "ООО "СТА Карго"" at bounding box center [143, 55] width 87 height 13
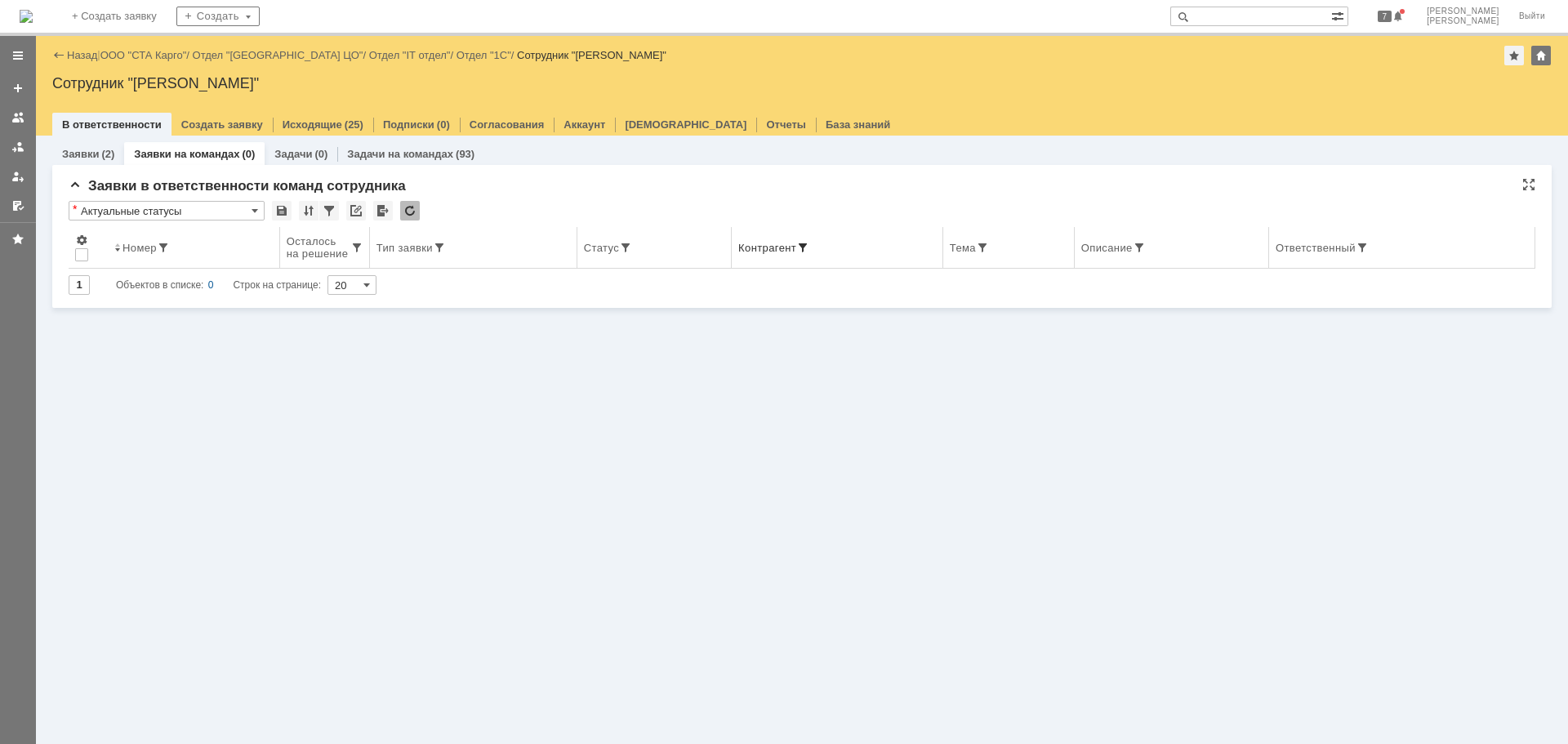
click at [809, 246] on span at bounding box center [803, 247] width 13 height 13
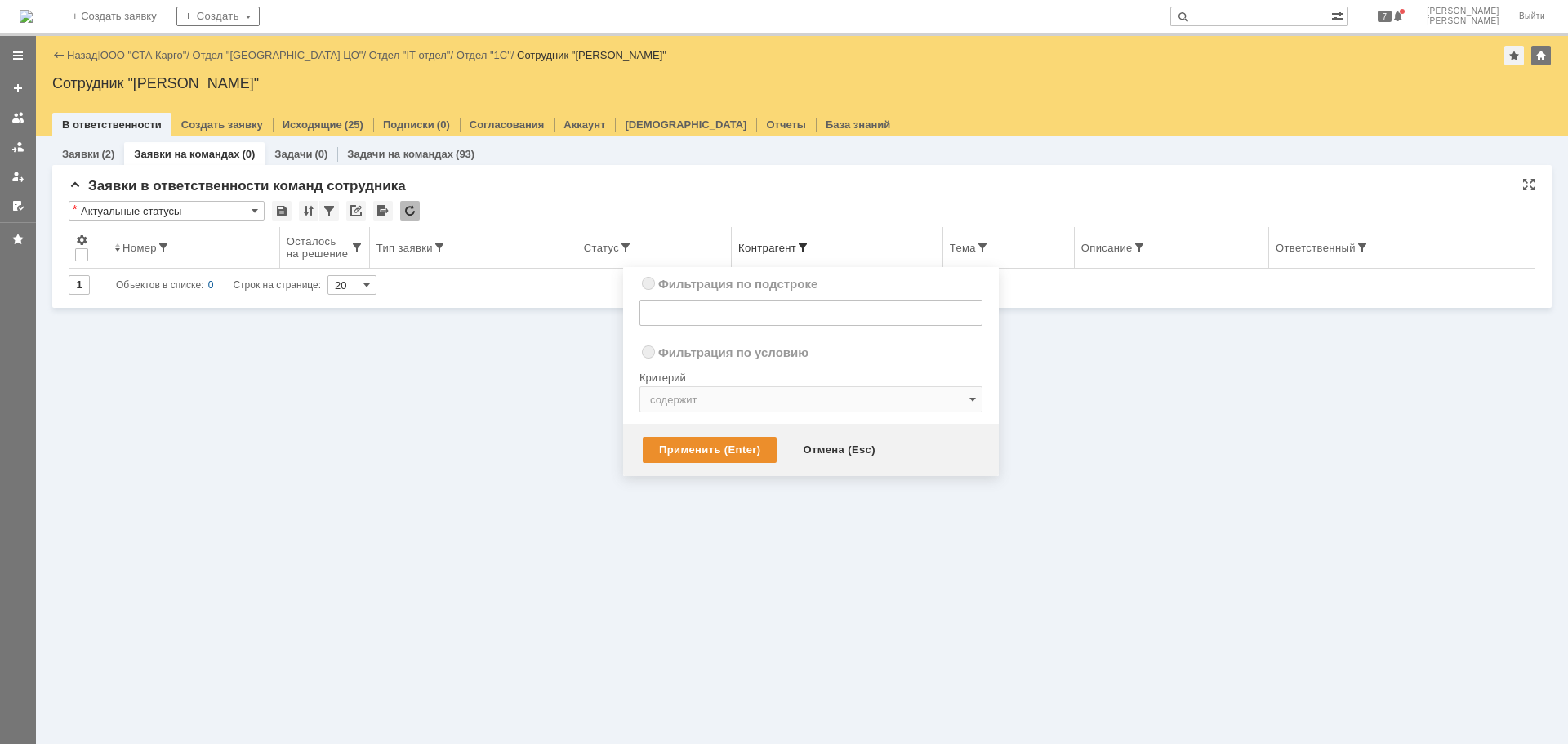
radio input "true"
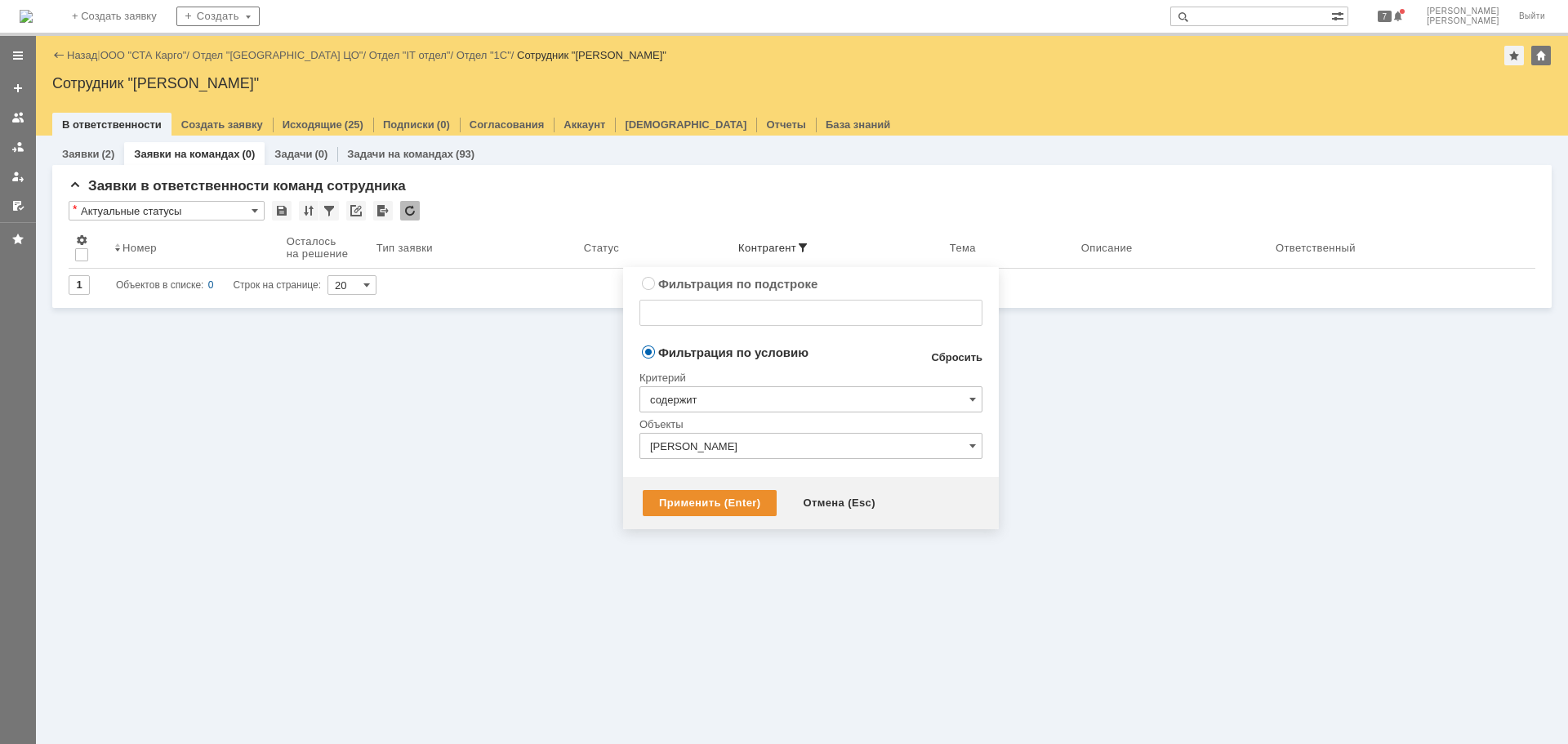
click at [956, 354] on link "Сбросить" at bounding box center [956, 358] width 51 height 13
type input "содержит"
click at [705, 504] on div "Применить (Enter)" at bounding box center [709, 502] width 134 height 26
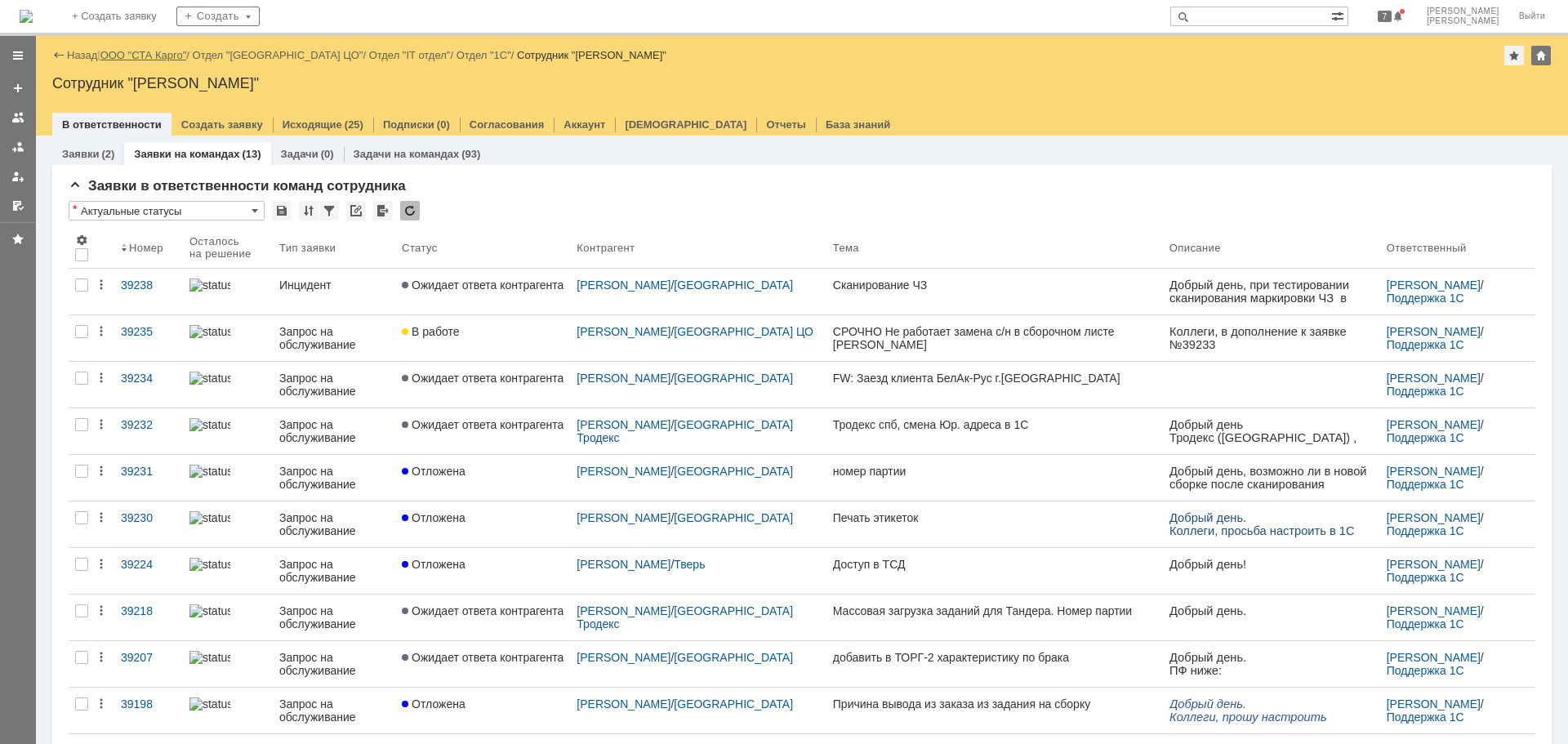
click at [138, 51] on link "ООО "СТА Карго"" at bounding box center [143, 55] width 87 height 13
